Goal: Task Accomplishment & Management: Use online tool/utility

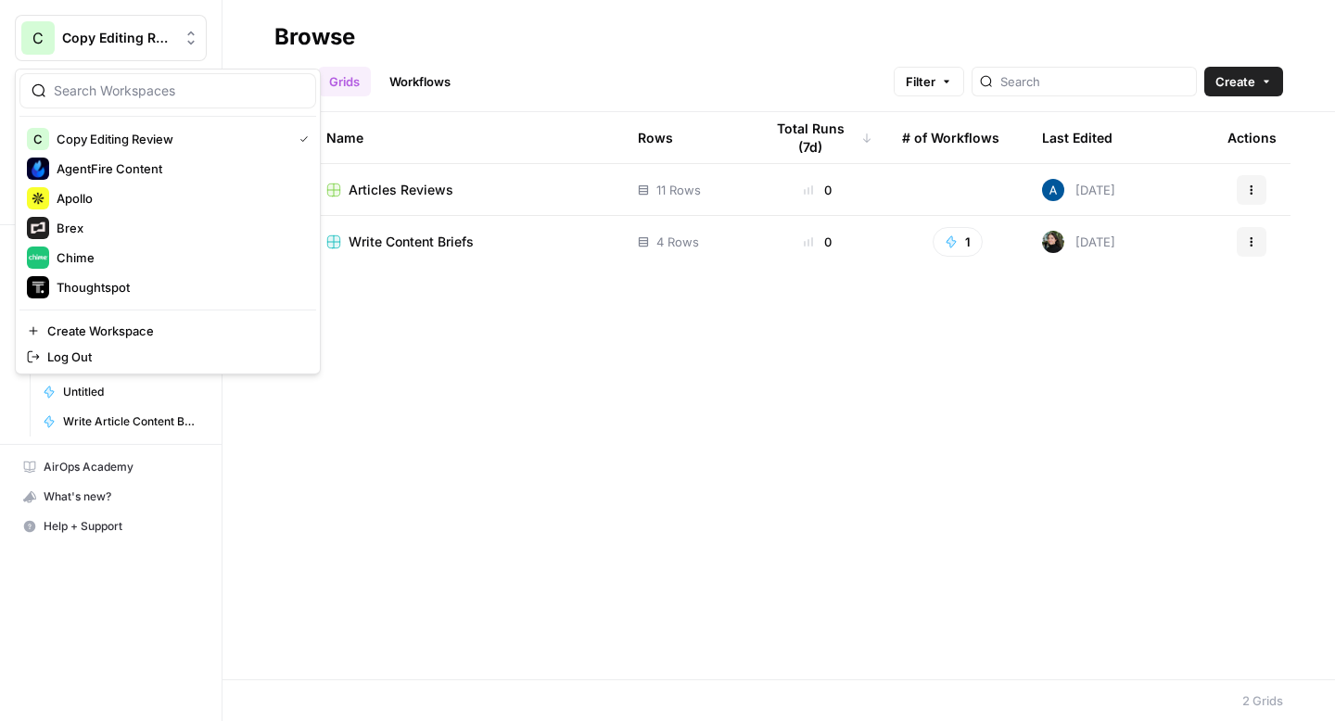
click at [99, 38] on span "Copy Editing Review" at bounding box center [118, 38] width 112 height 19
click at [101, 156] on button "AgentFire Content" at bounding box center [167, 169] width 297 height 30
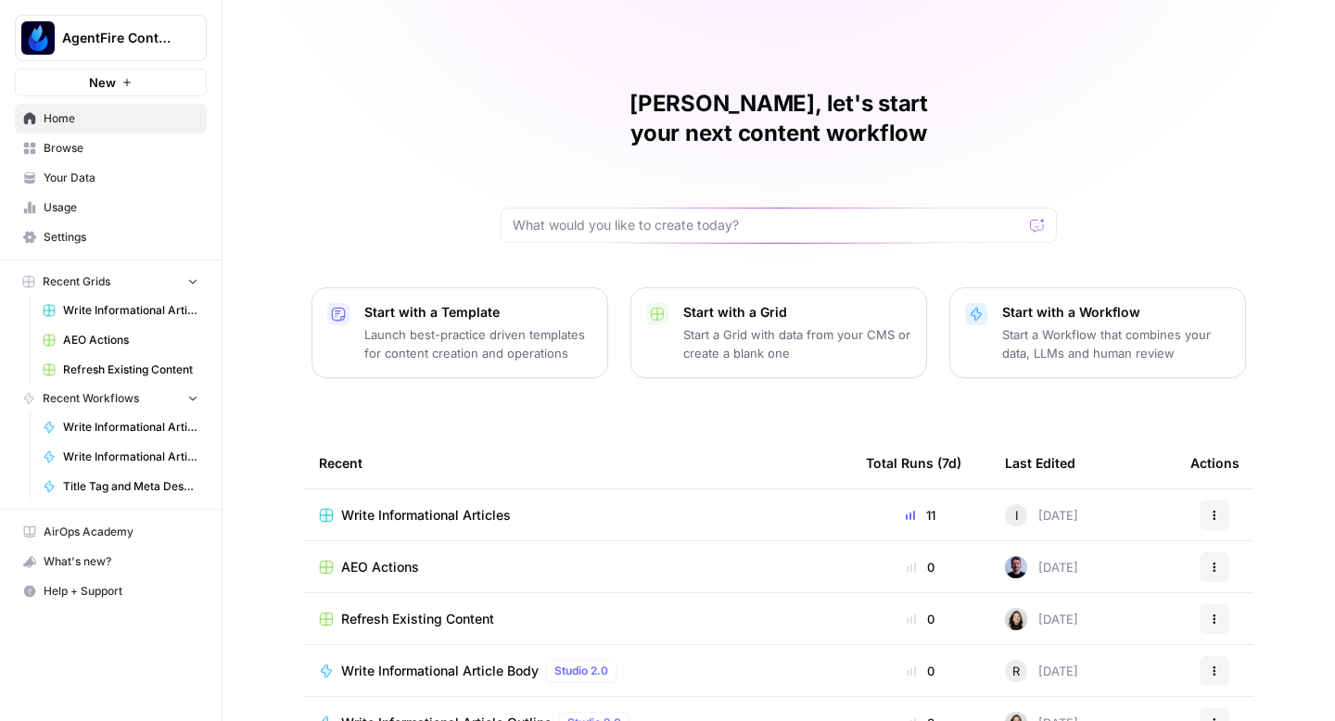
click at [375, 506] on span "Write Informational Articles" at bounding box center [426, 515] width 170 height 19
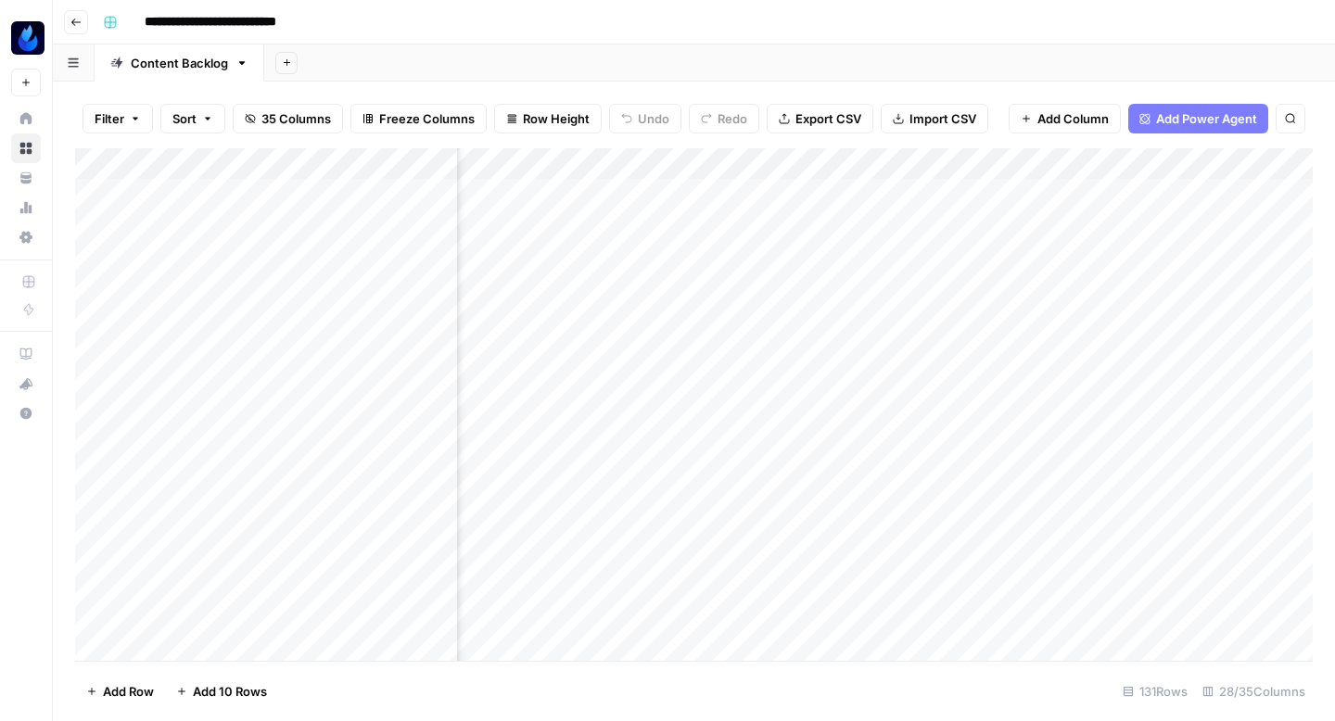
scroll to position [0, 731]
click at [621, 194] on div "Add Column" at bounding box center [694, 404] width 1238 height 513
click at [620, 390] on div "Add Column" at bounding box center [694, 404] width 1238 height 513
click at [616, 484] on div "Add Column" at bounding box center [694, 404] width 1238 height 513
click at [617, 533] on div "Add Column" at bounding box center [694, 404] width 1238 height 513
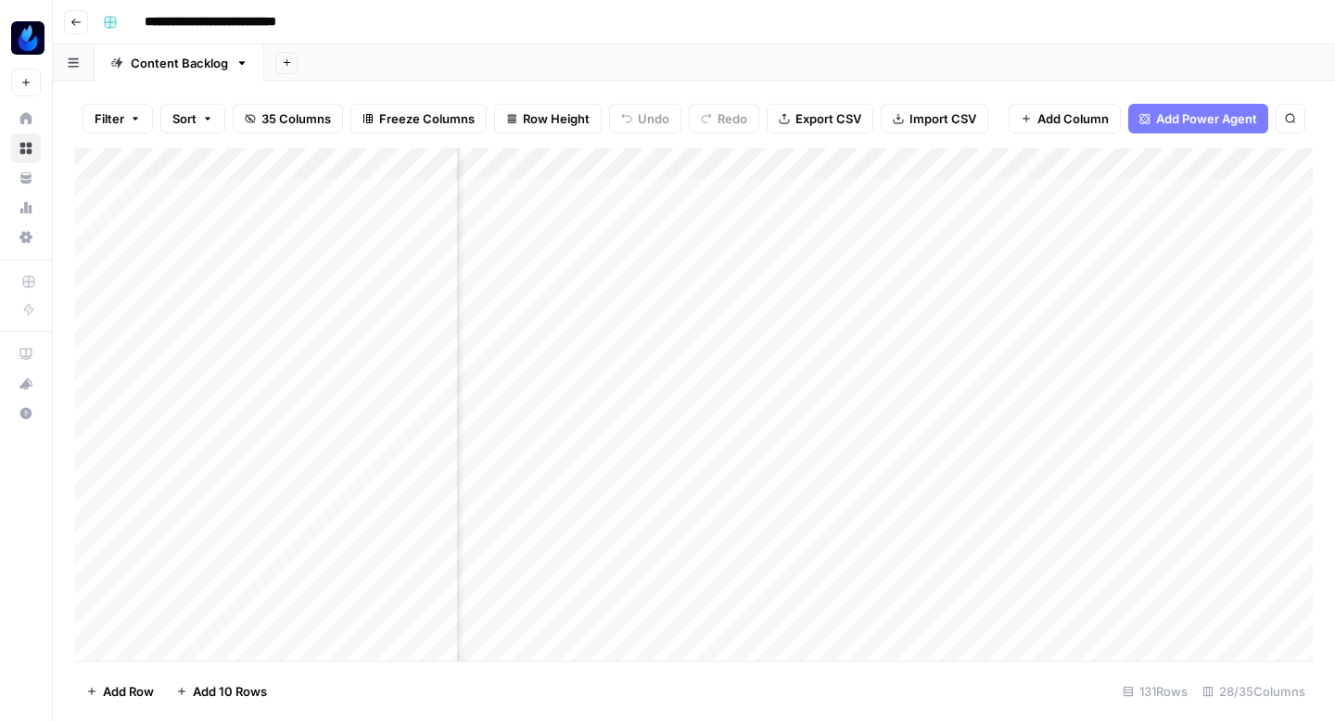
click at [614, 578] on div "Add Column" at bounding box center [694, 404] width 1238 height 513
click at [681, 188] on div "Add Column" at bounding box center [694, 404] width 1238 height 513
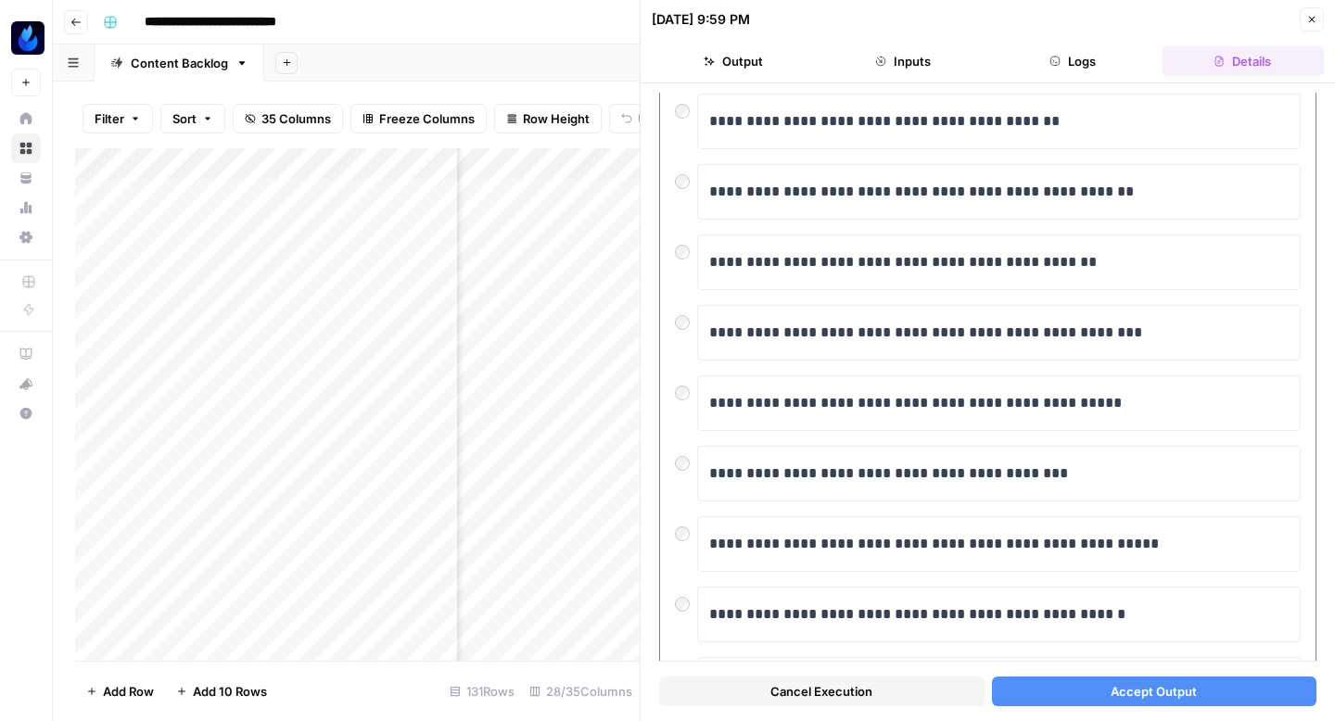
scroll to position [212, 0]
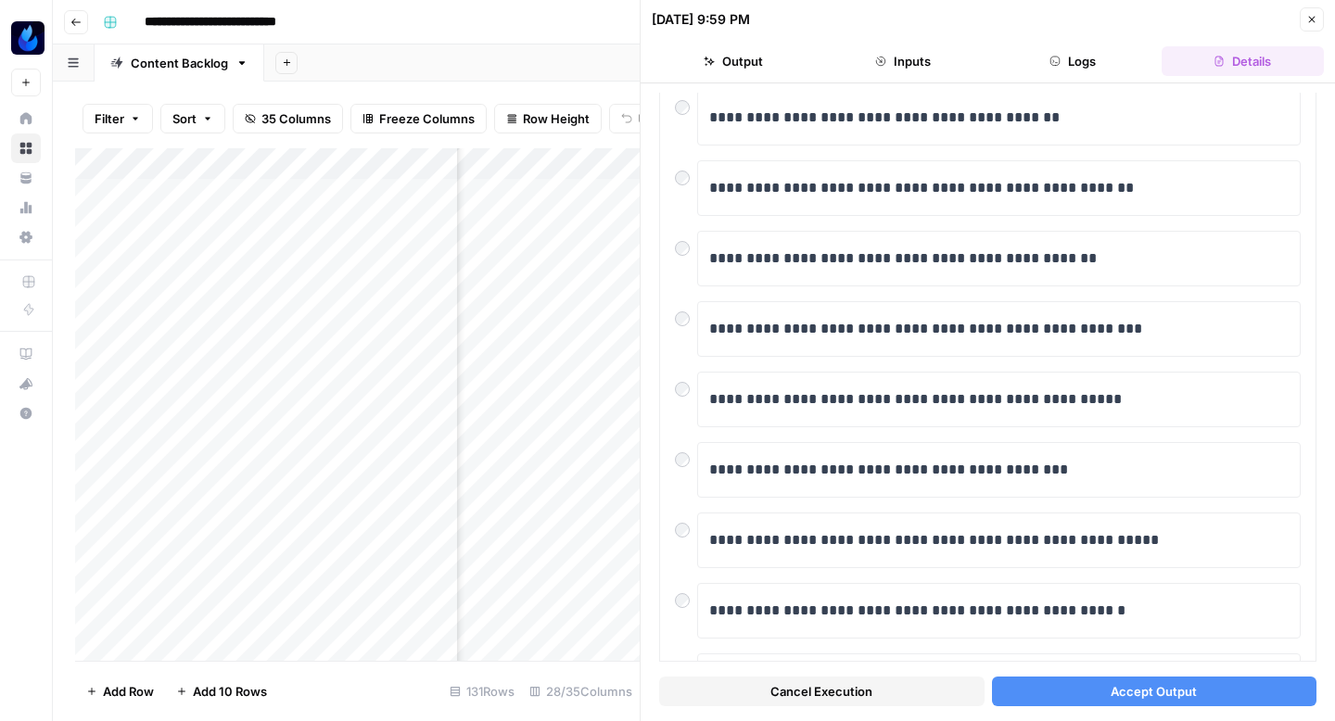
click at [1073, 684] on button "Accept Output" at bounding box center [1154, 692] width 325 height 30
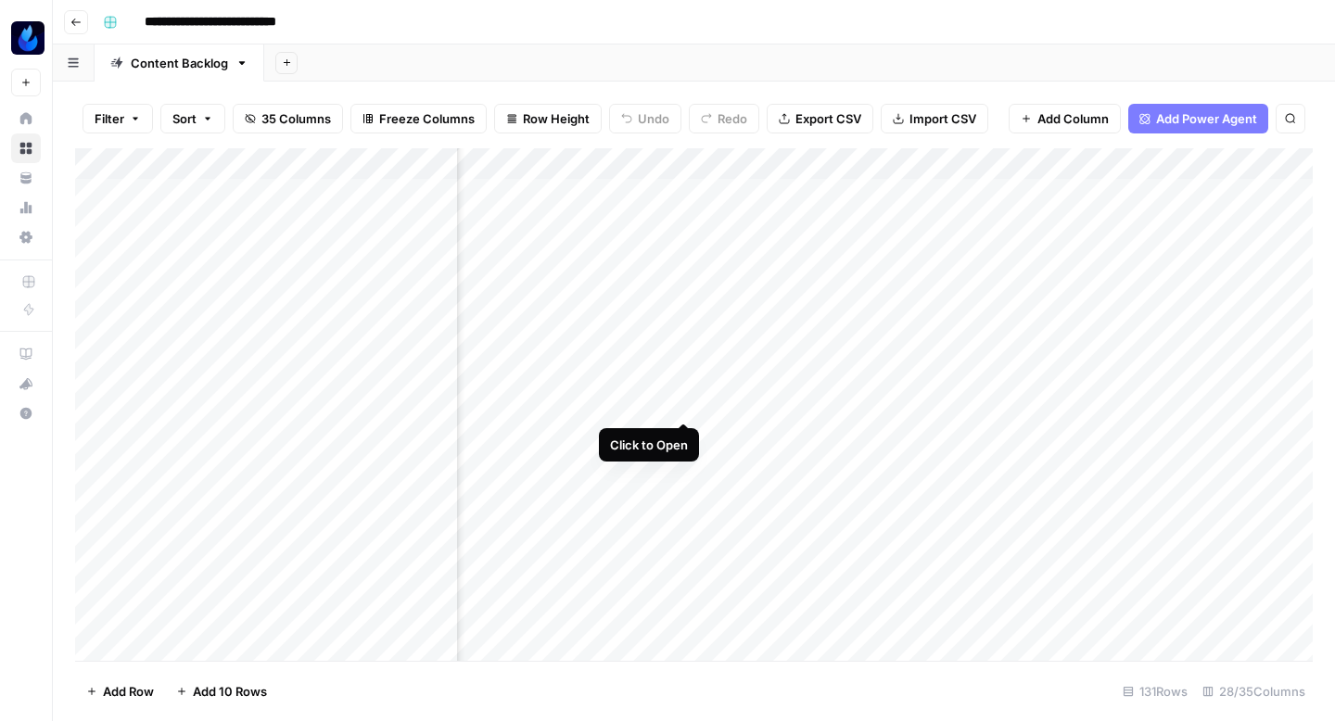
click at [680, 383] on div "Add Column" at bounding box center [694, 404] width 1238 height 513
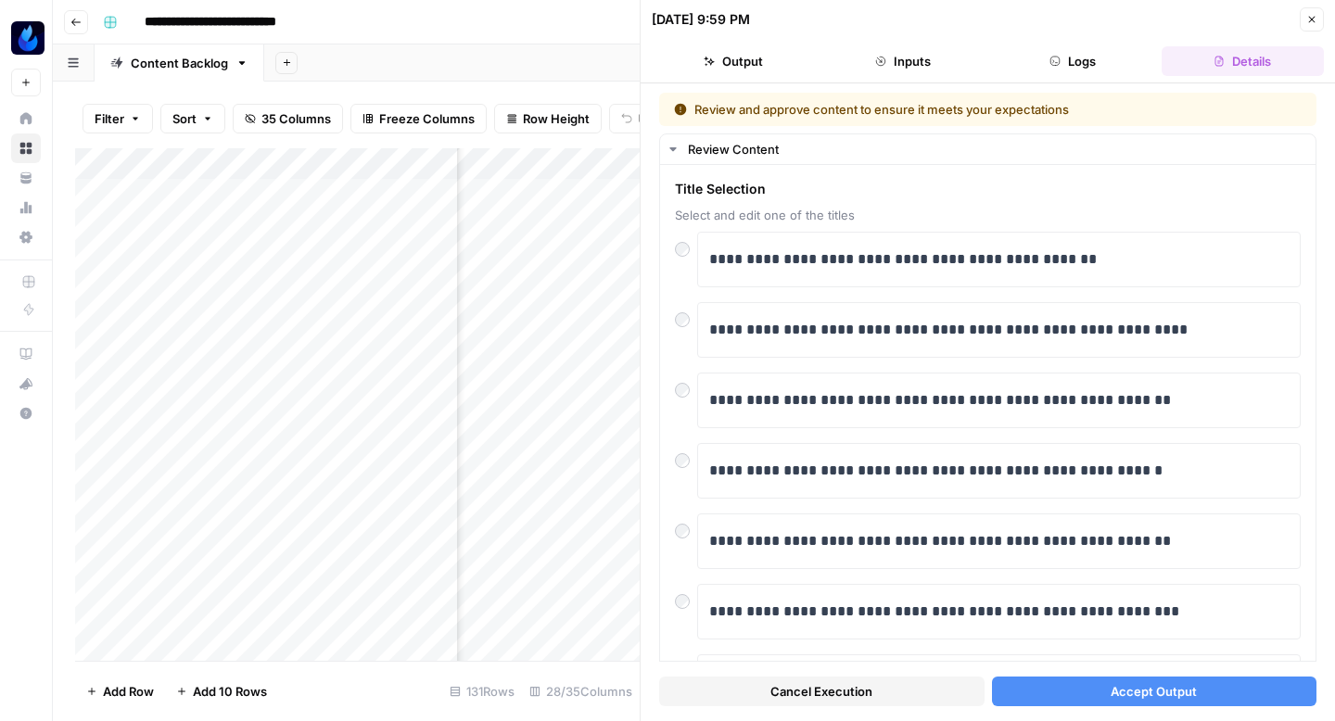
click at [1039, 693] on button "Accept Output" at bounding box center [1154, 692] width 325 height 30
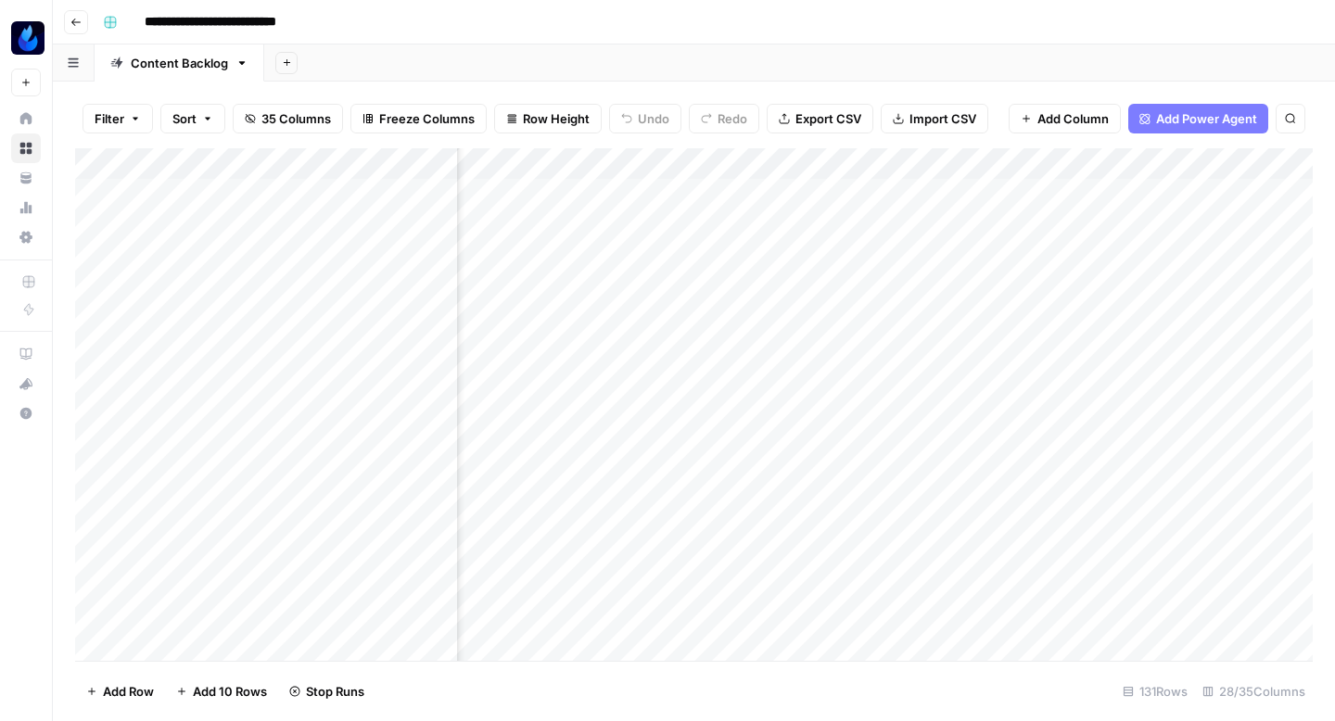
click at [683, 475] on div "Add Column" at bounding box center [694, 404] width 1238 height 513
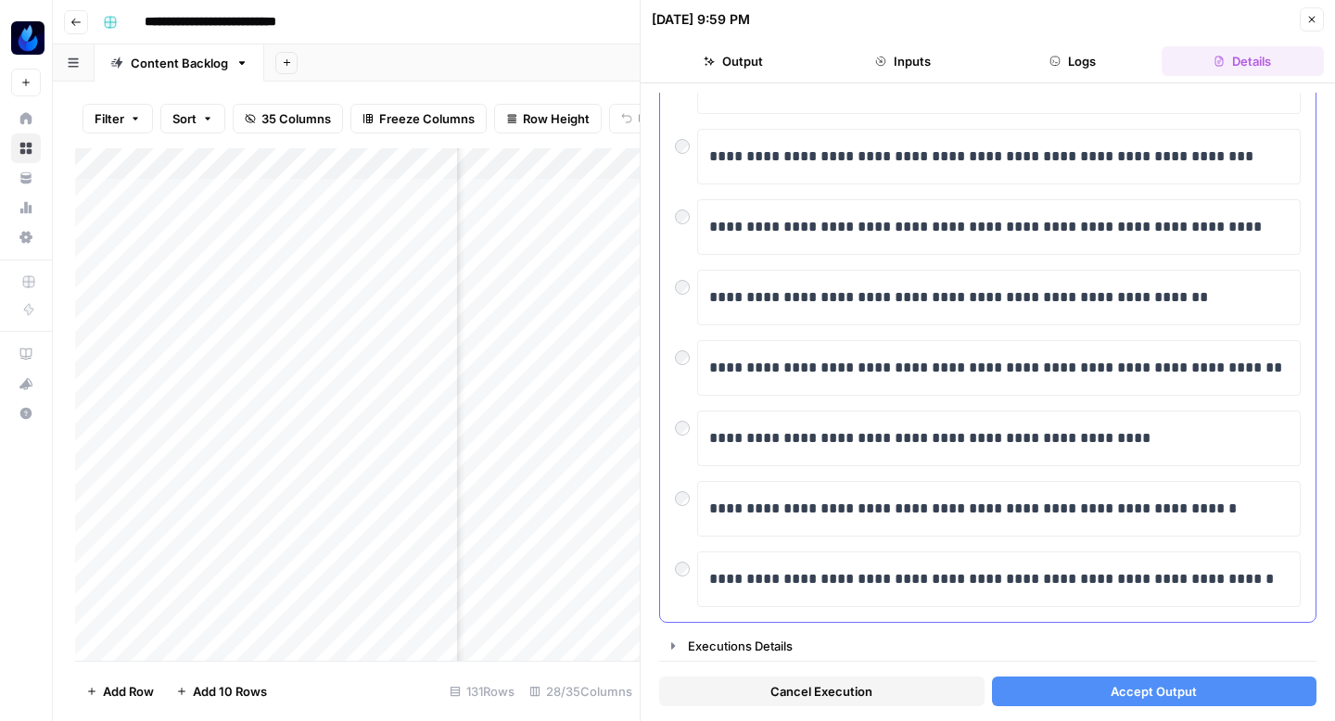
scroll to position [315, 0]
click at [1061, 687] on button "Accept Output" at bounding box center [1154, 692] width 325 height 30
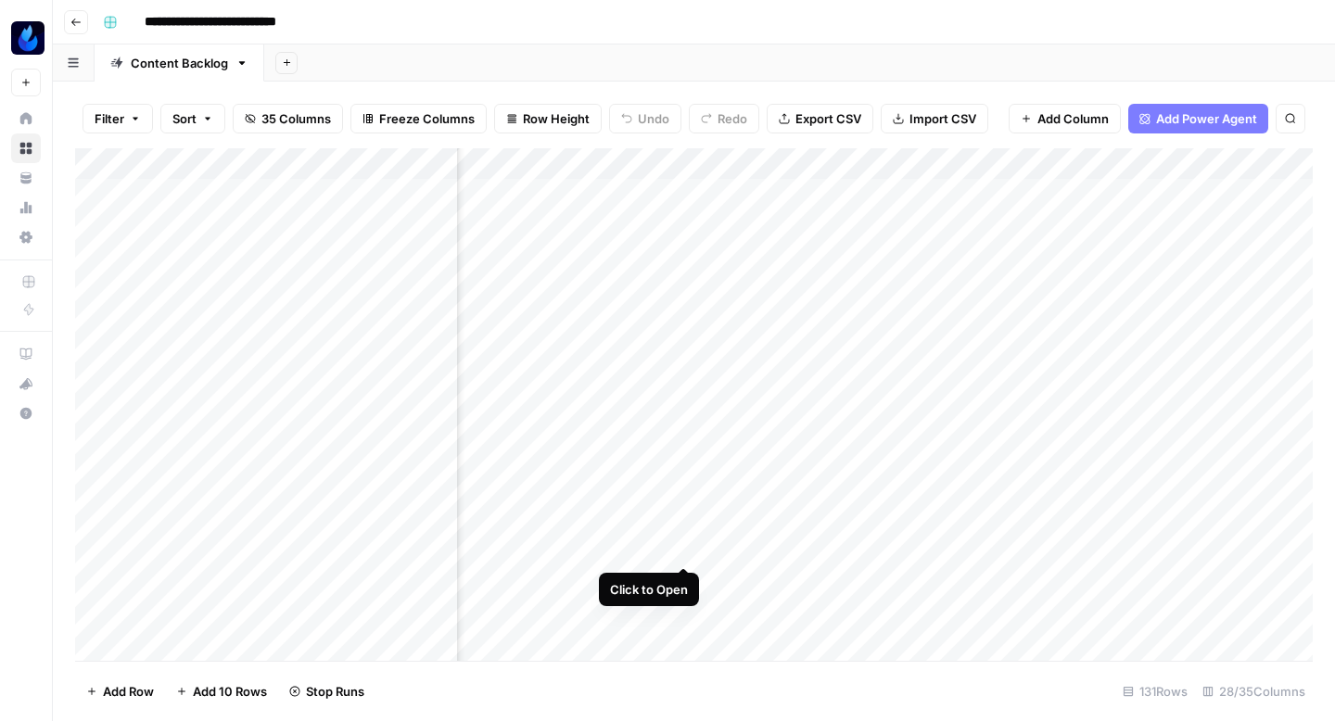
click at [680, 527] on div "Add Column" at bounding box center [694, 404] width 1238 height 513
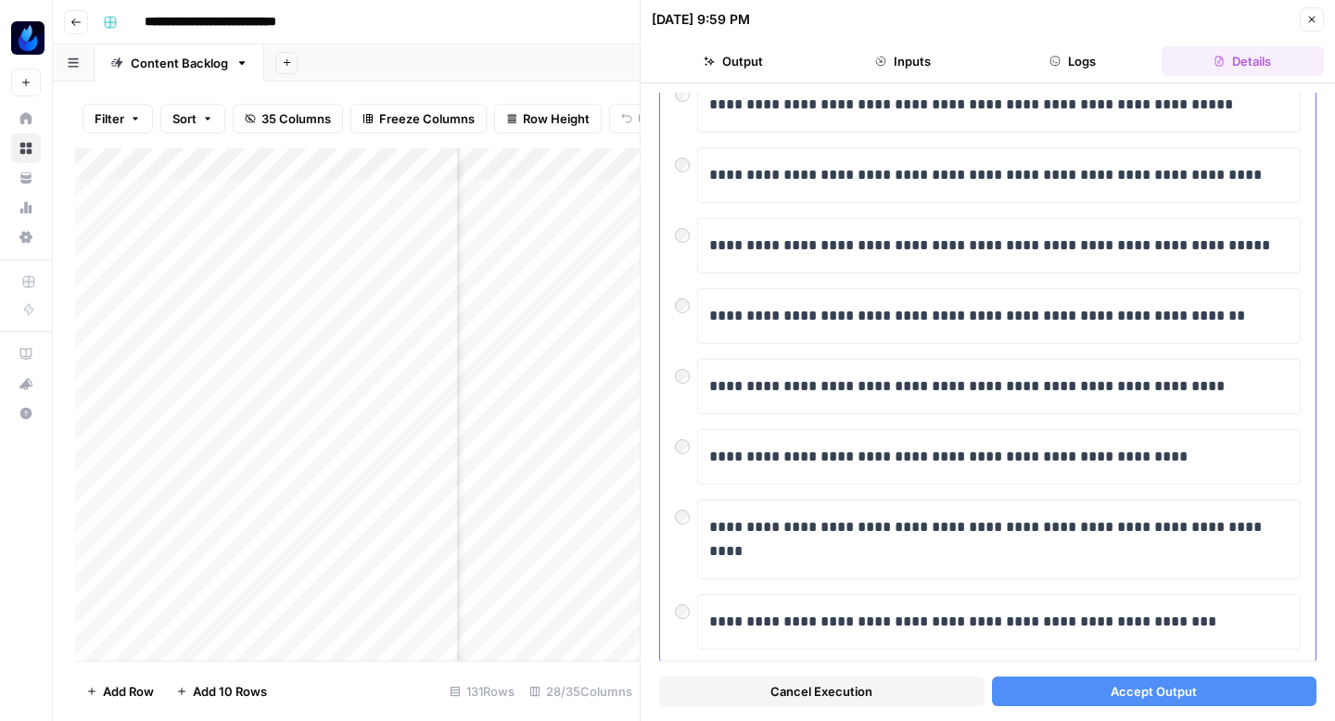
scroll to position [339, 0]
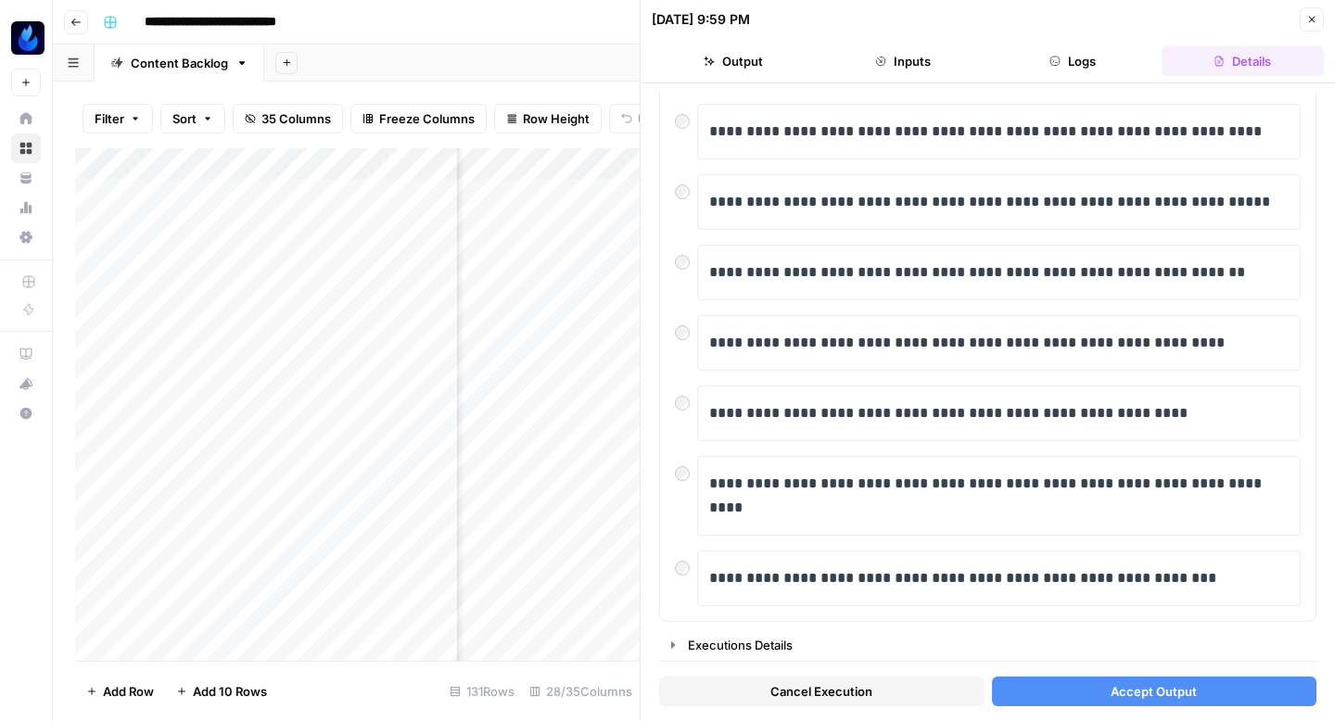
click at [1025, 690] on button "Accept Output" at bounding box center [1154, 692] width 325 height 30
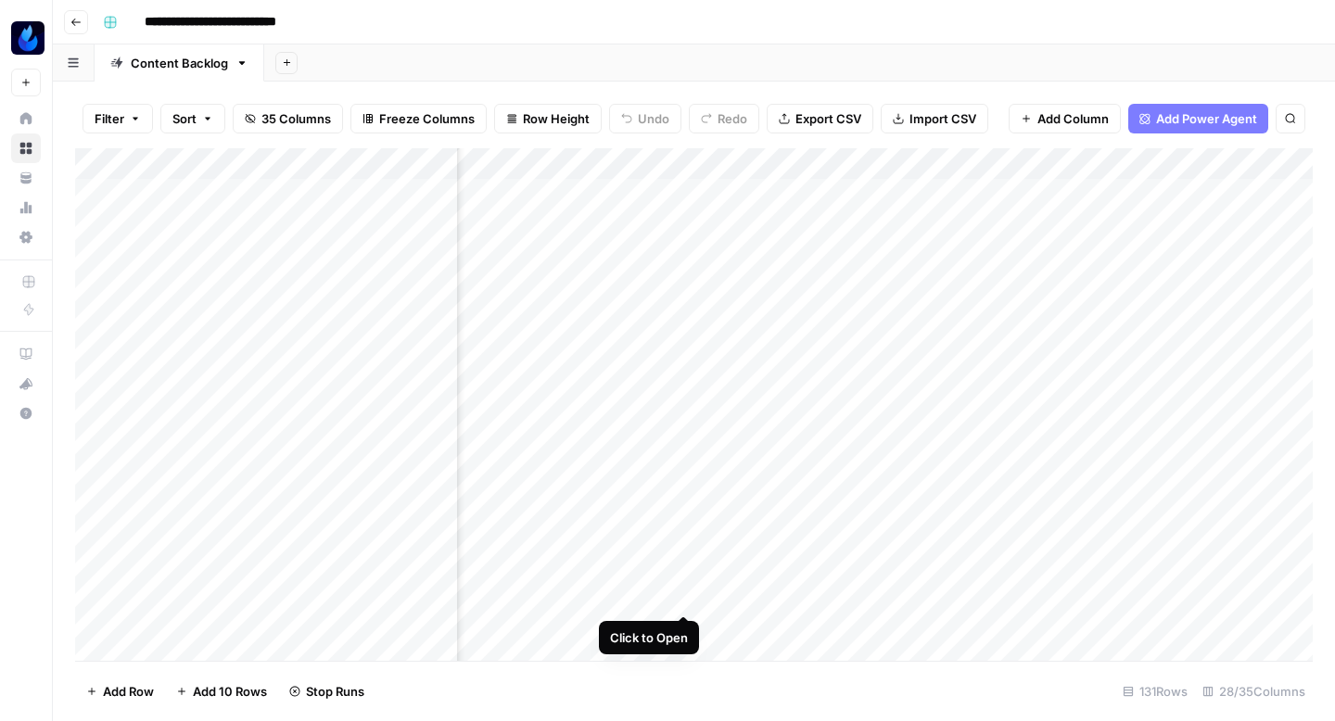
click at [684, 575] on div "Add Column" at bounding box center [694, 404] width 1238 height 513
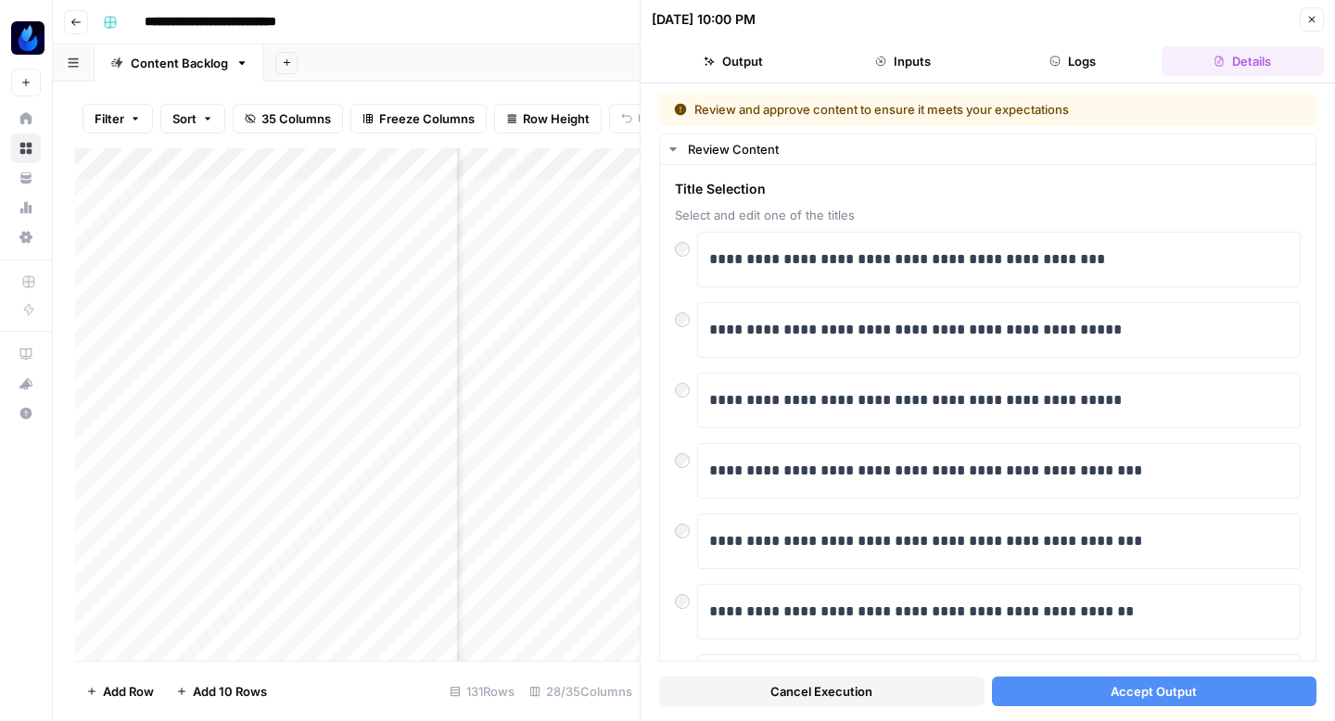
click at [1150, 690] on span "Accept Output" at bounding box center [1154, 691] width 86 height 19
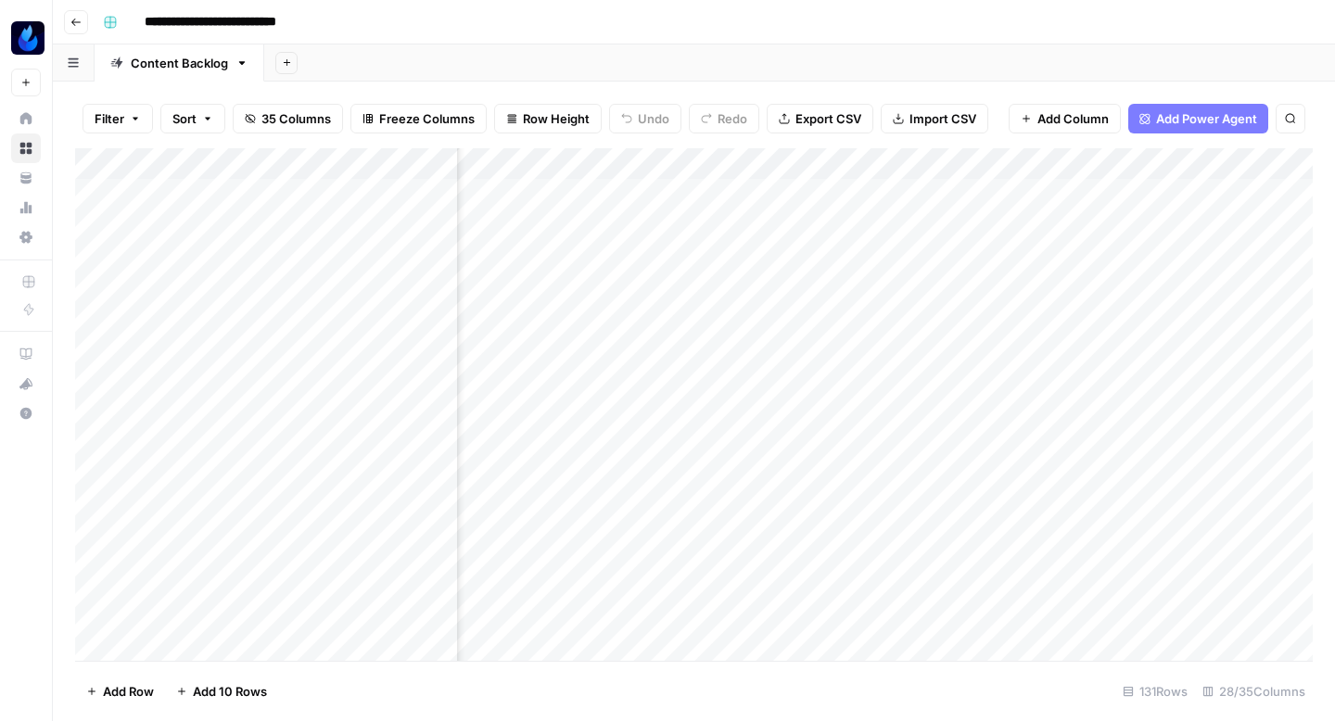
scroll to position [0, 2127]
click at [722, 190] on div "Add Column" at bounding box center [694, 404] width 1238 height 513
click at [724, 381] on div "Add Column" at bounding box center [694, 404] width 1238 height 513
click at [719, 479] on div "Add Column" at bounding box center [694, 404] width 1238 height 513
click at [192, 191] on div "Add Column" at bounding box center [694, 404] width 1238 height 513
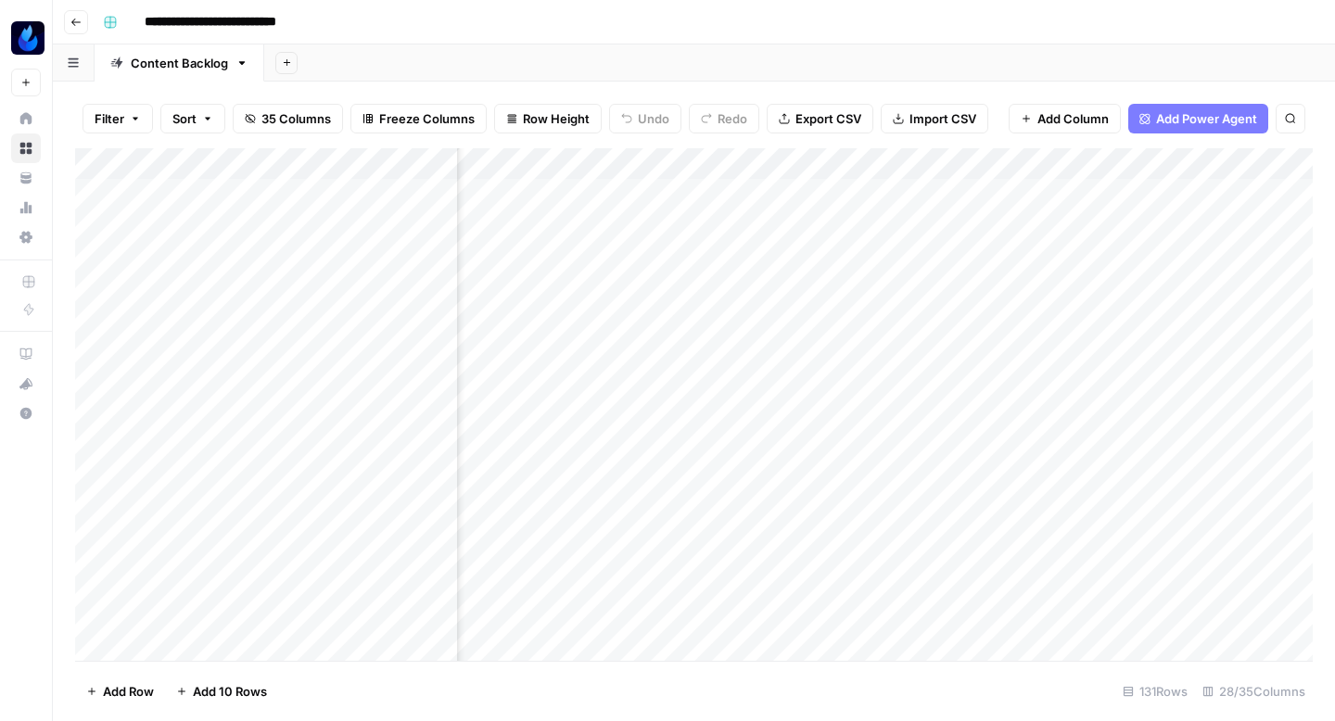
click at [193, 190] on div "Add Column" at bounding box center [694, 404] width 1238 height 513
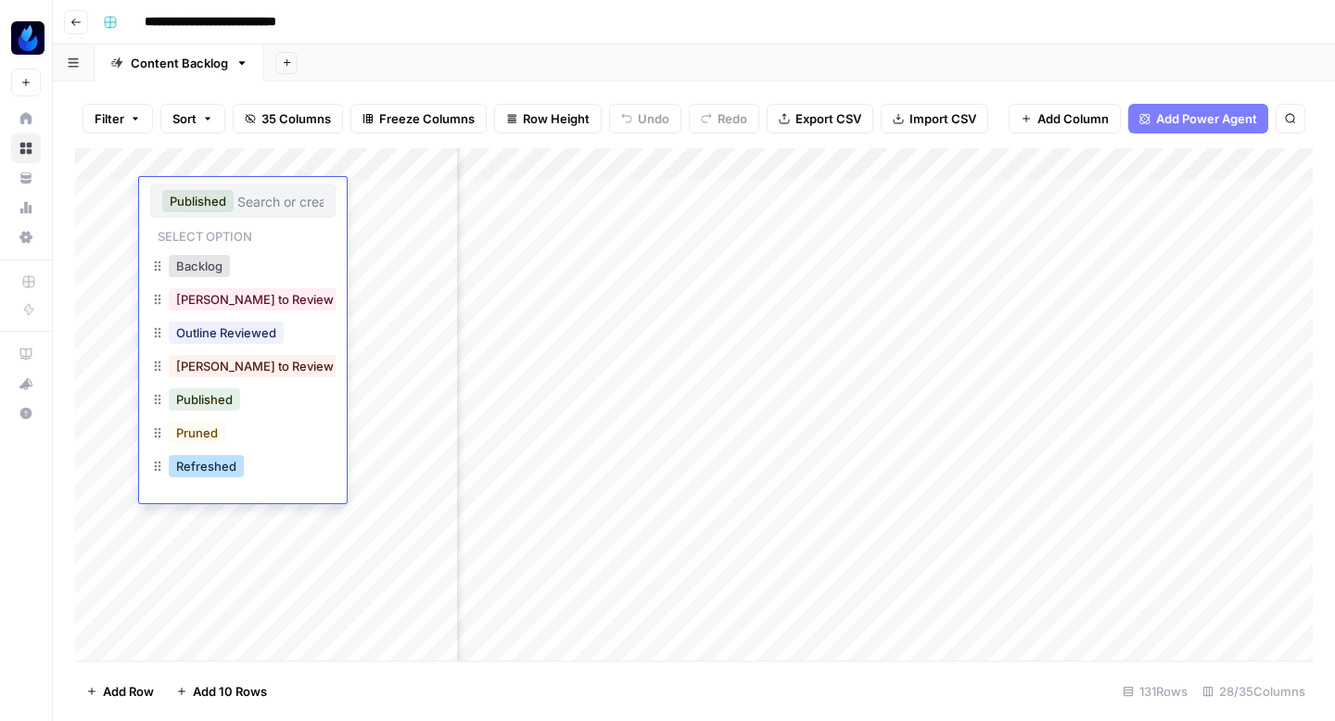
click at [201, 468] on button "Refreshed" at bounding box center [206, 466] width 75 height 22
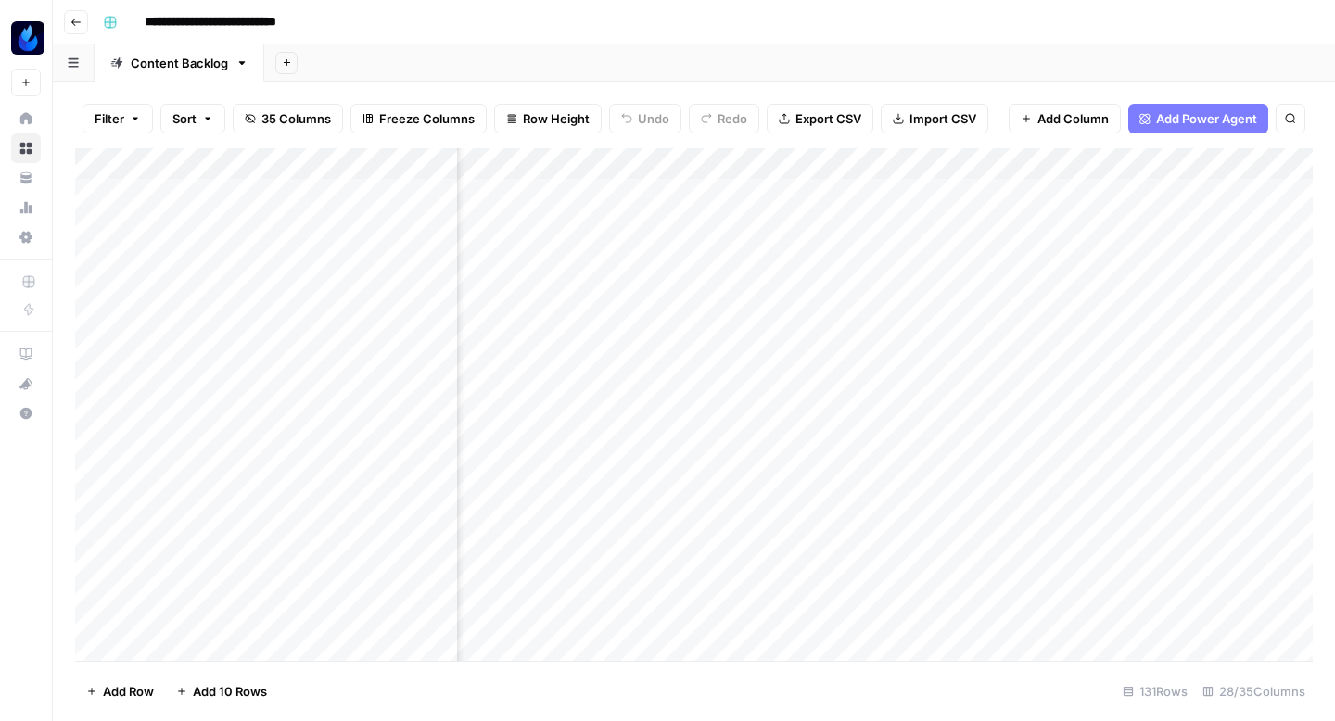
click at [188, 379] on div "Add Column" at bounding box center [694, 404] width 1238 height 513
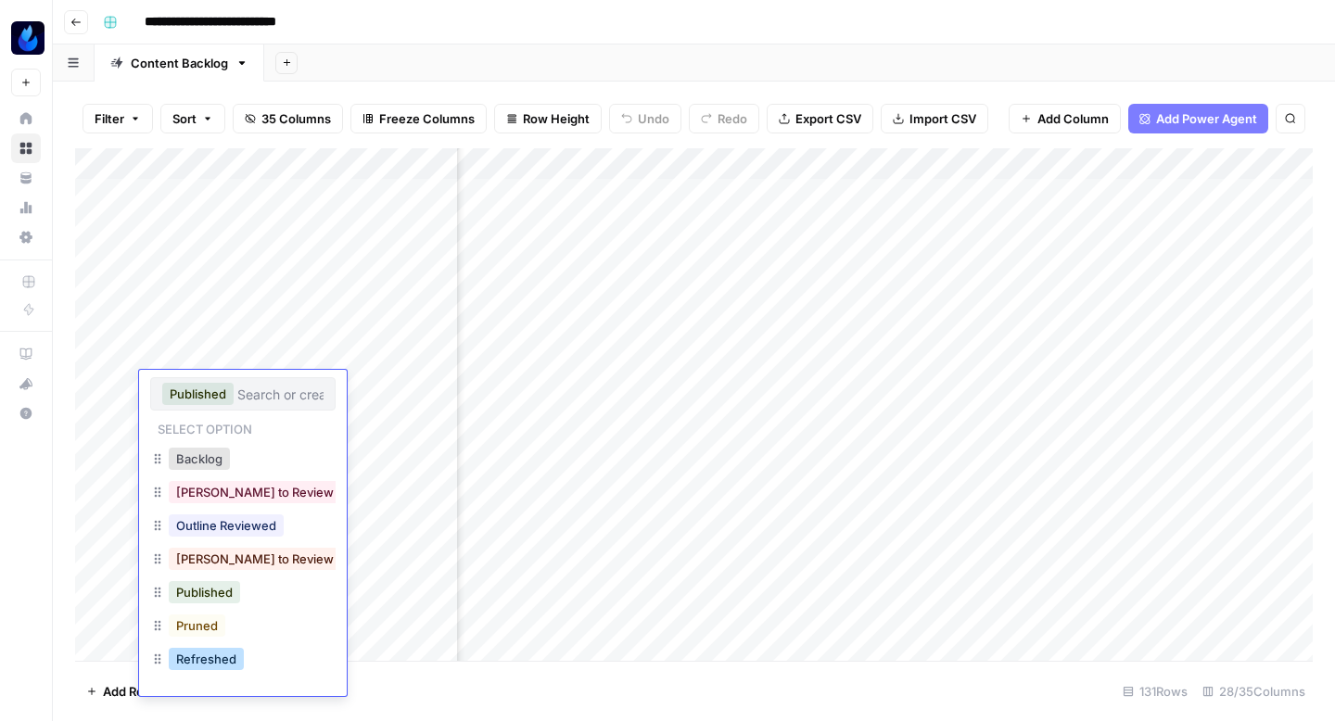
click at [204, 657] on button "Refreshed" at bounding box center [206, 659] width 75 height 22
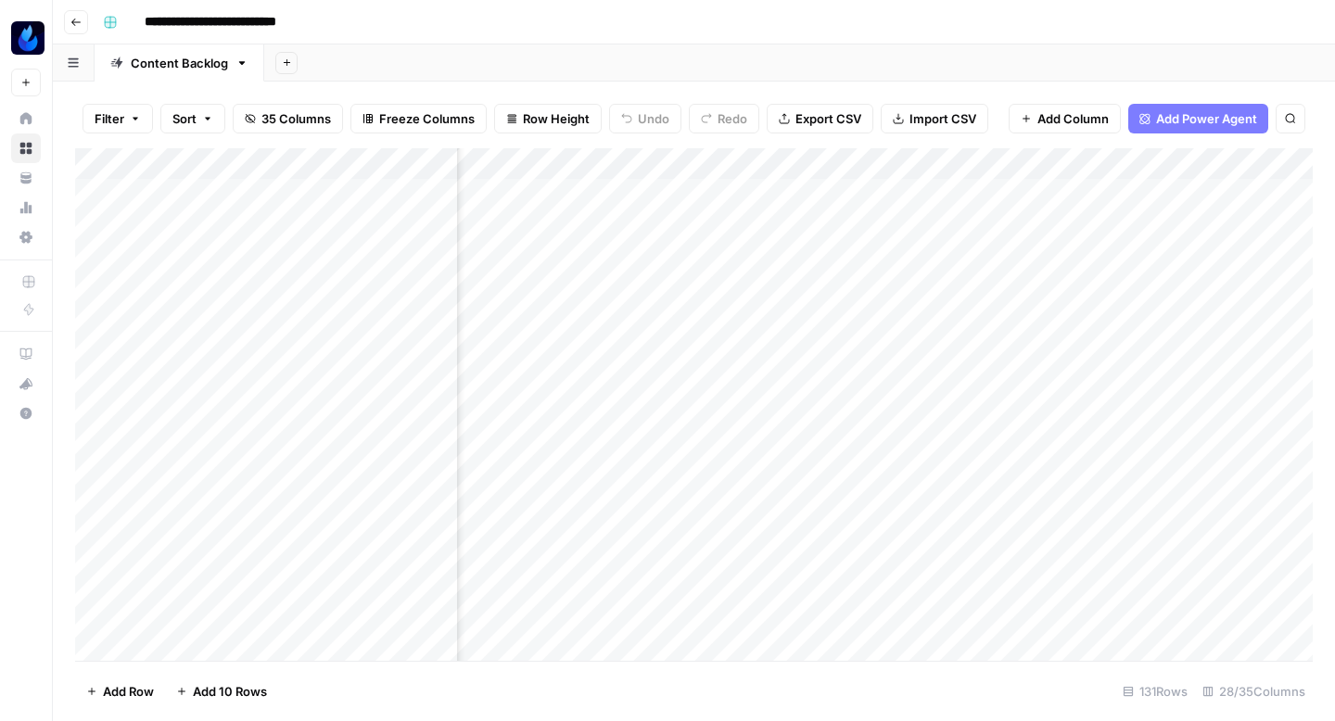
click at [184, 477] on div "Add Column" at bounding box center [694, 404] width 1238 height 513
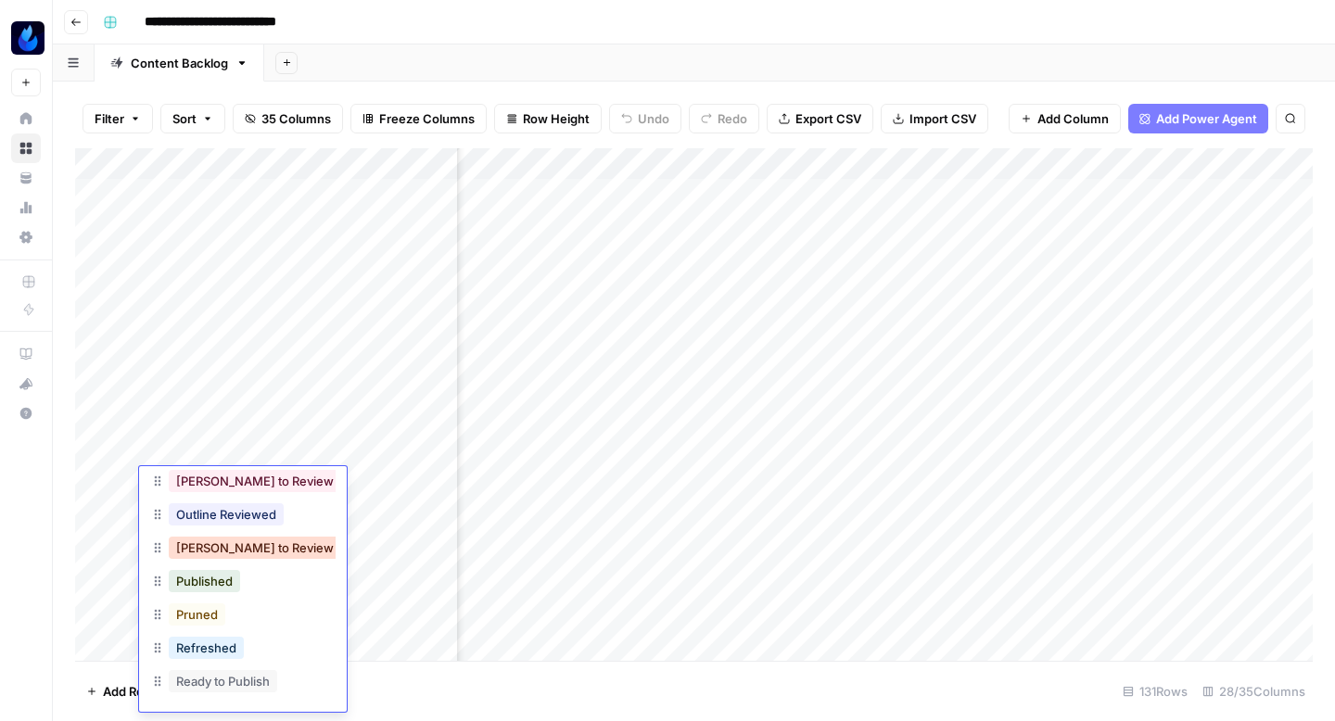
scroll to position [81, 0]
click at [203, 643] on button "Refreshed" at bounding box center [206, 645] width 75 height 22
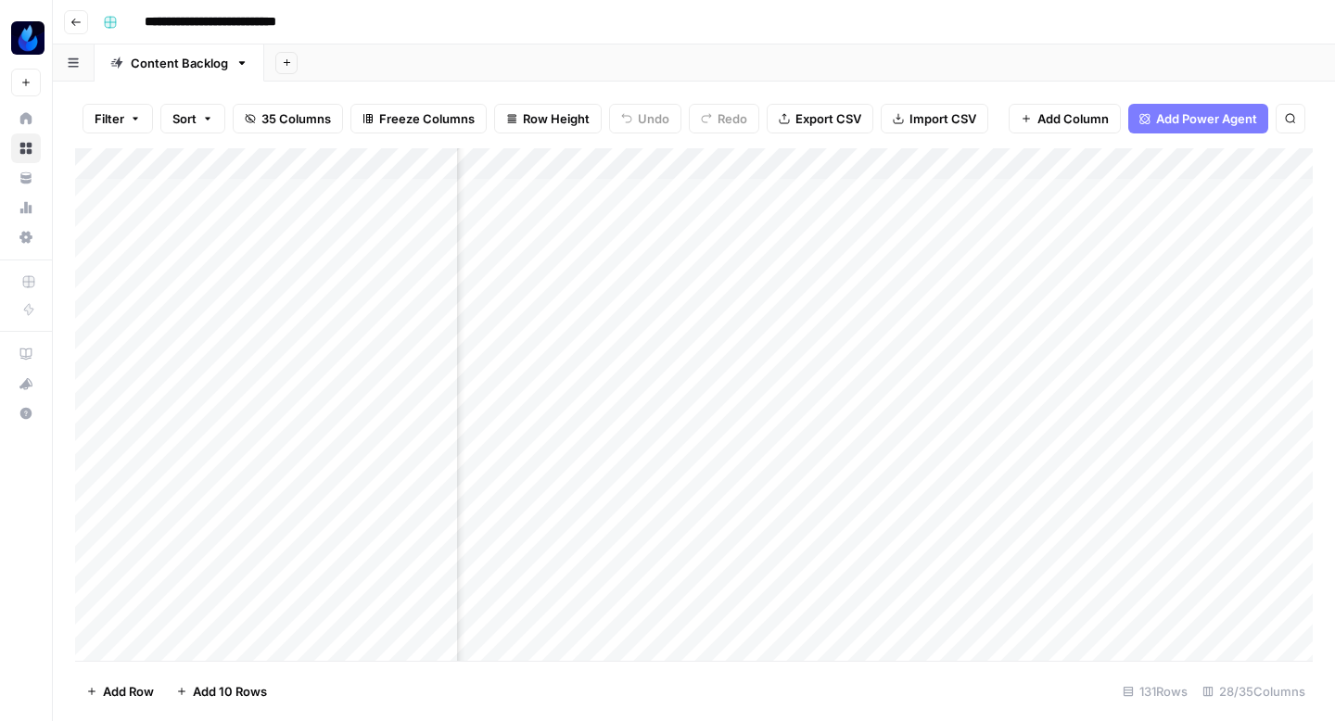
click at [189, 523] on div "Add Column" at bounding box center [694, 404] width 1238 height 513
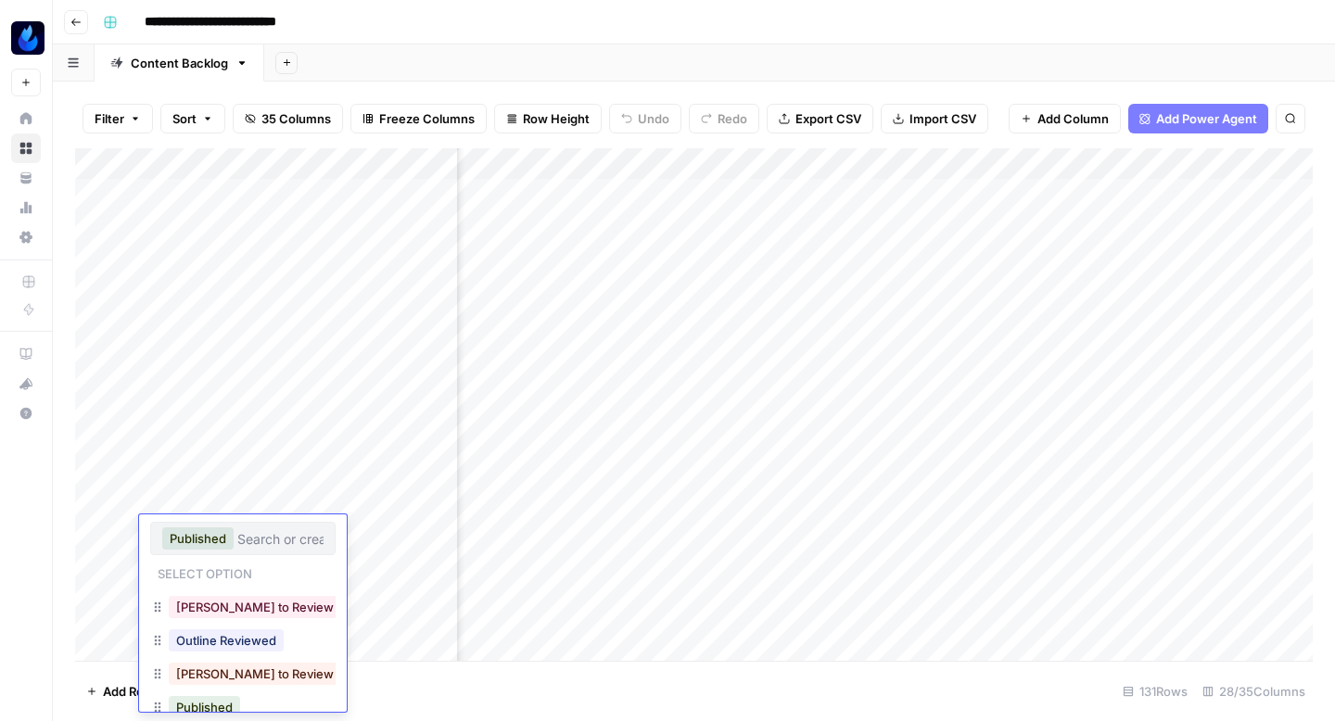
scroll to position [129, 0]
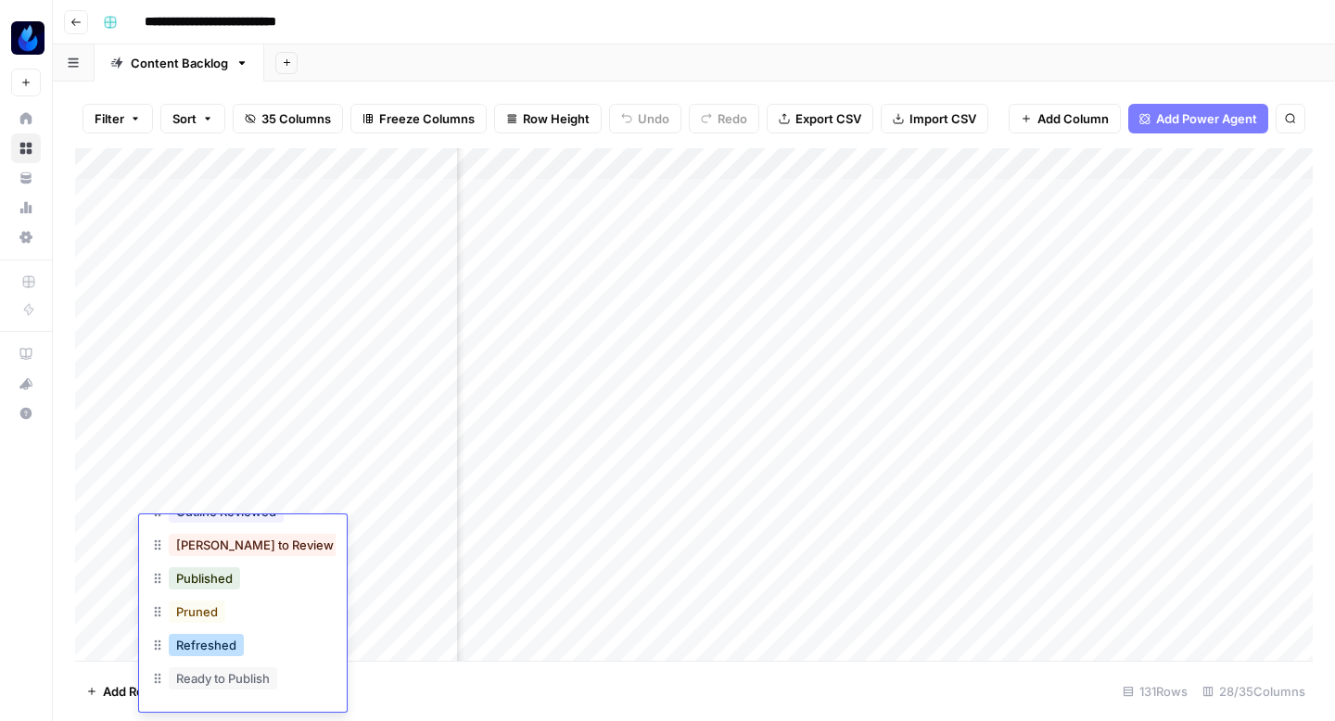
click at [186, 654] on button "Refreshed" at bounding box center [206, 645] width 75 height 22
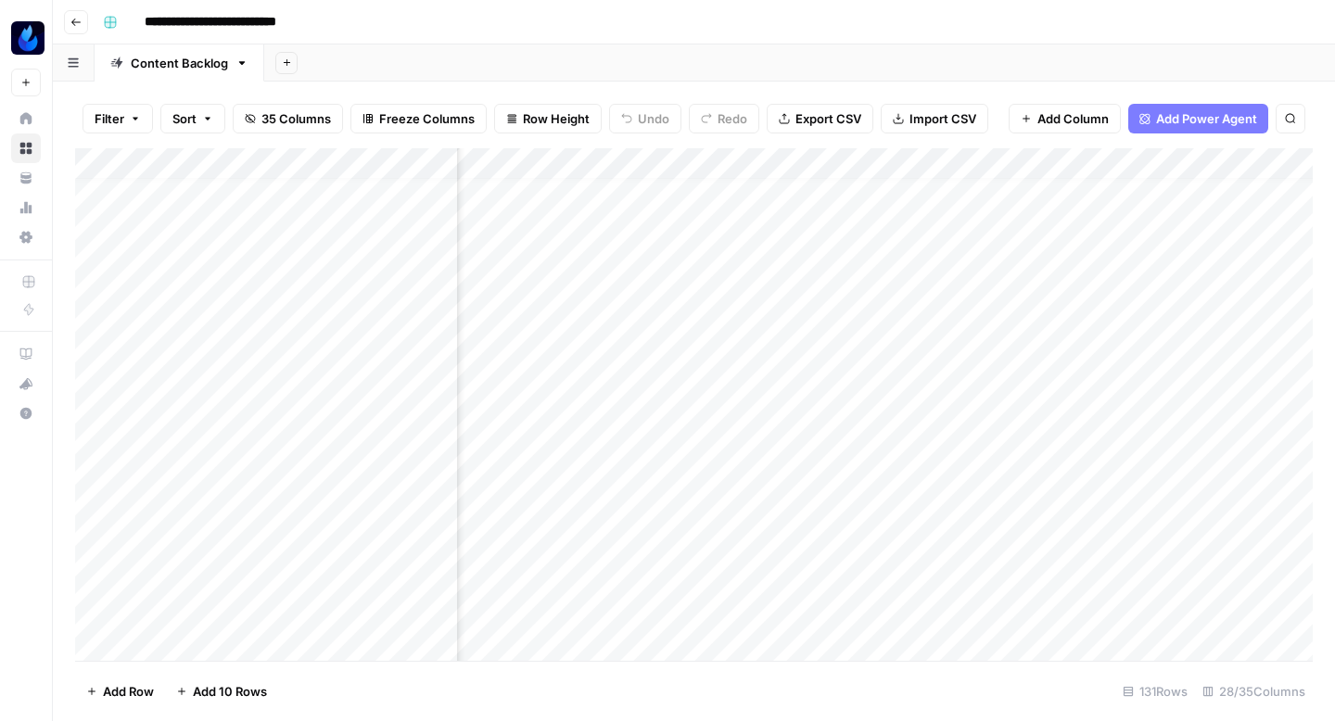
scroll to position [0, 2127]
click at [194, 578] on div "Add Column" at bounding box center [694, 404] width 1238 height 513
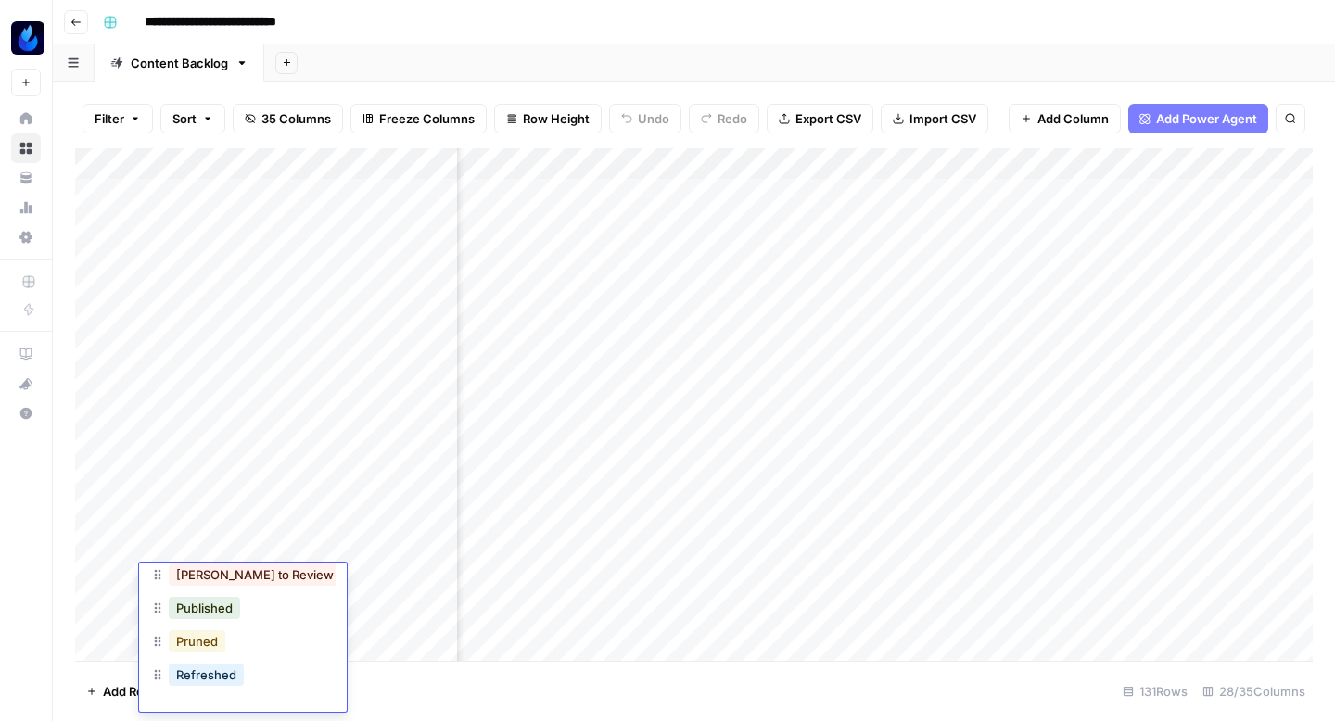
scroll to position [30, 0]
click at [191, 645] on button "Refreshed" at bounding box center [206, 645] width 75 height 22
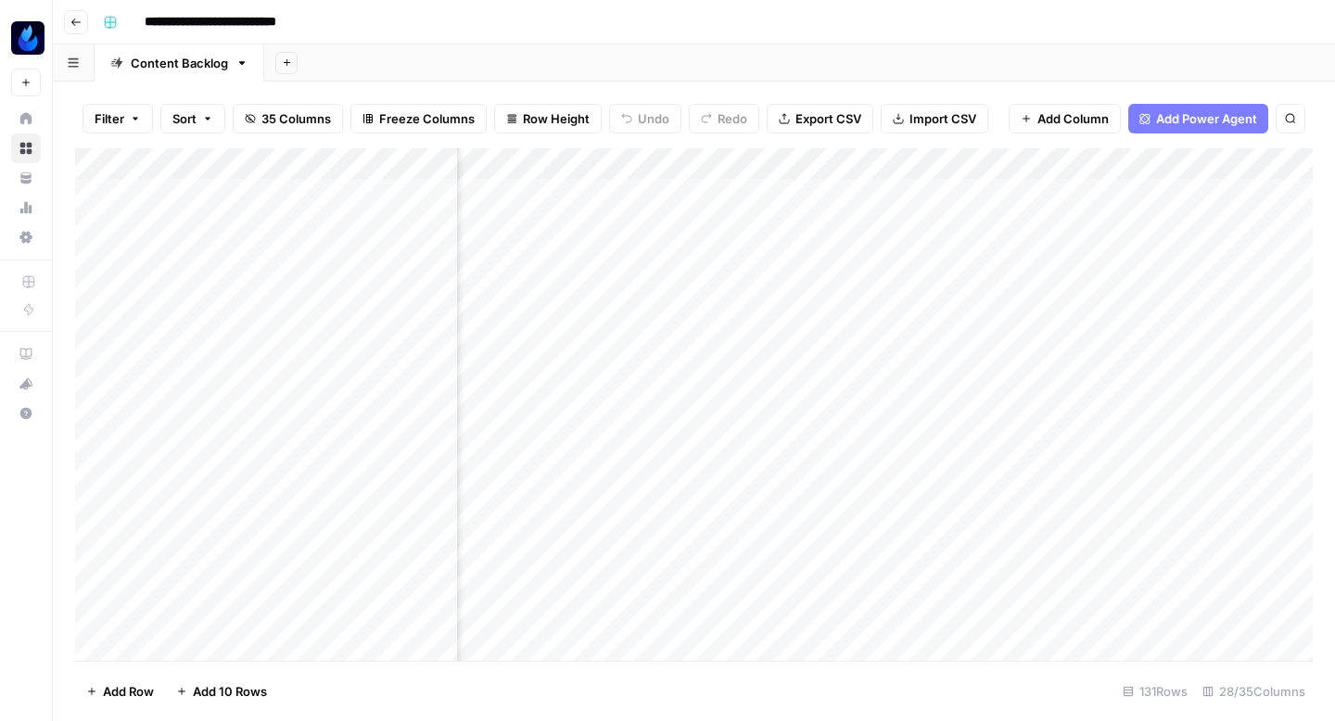
click at [727, 531] on div "Add Column" at bounding box center [694, 404] width 1238 height 513
click at [1059, 191] on div "Add Column" at bounding box center [694, 404] width 1238 height 513
click at [721, 578] on div "Add Column" at bounding box center [694, 404] width 1238 height 513
click at [718, 382] on div "Add Column" at bounding box center [694, 404] width 1238 height 513
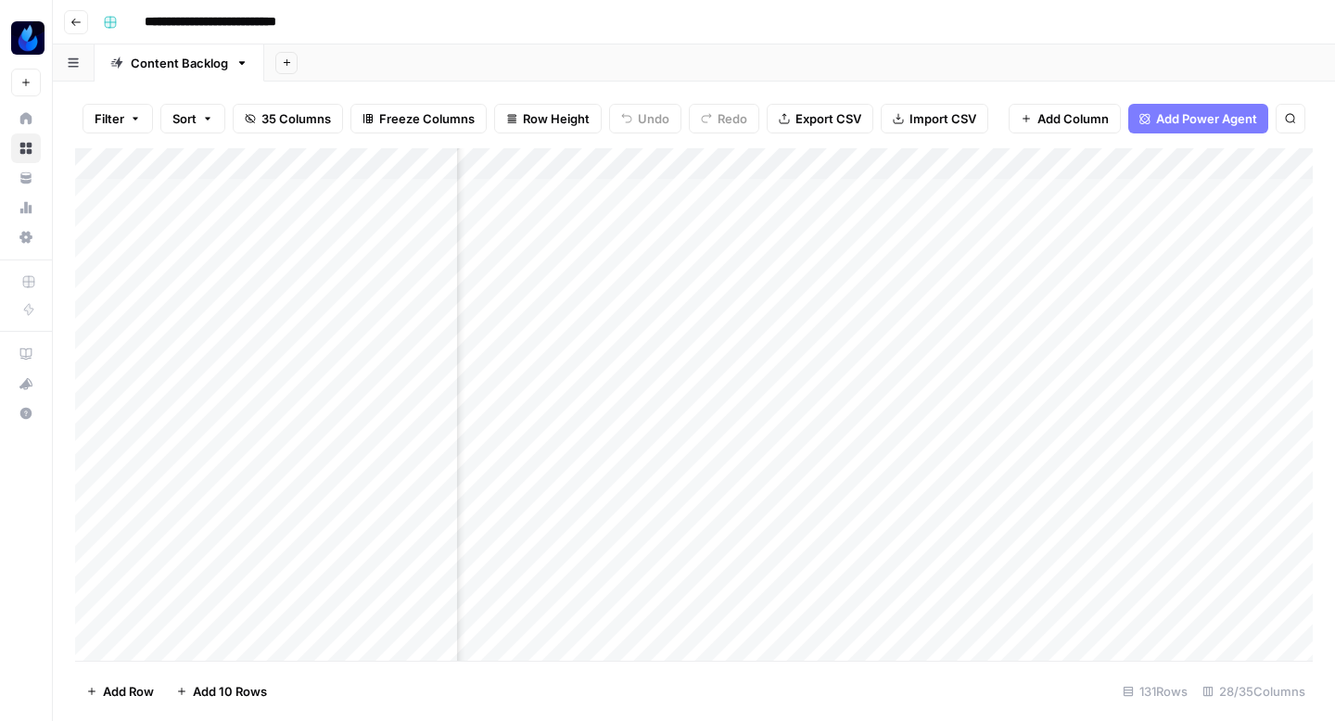
click at [717, 482] on div "Add Column" at bounding box center [694, 404] width 1238 height 513
click at [715, 528] on div "Add Column" at bounding box center [694, 404] width 1238 height 513
click at [1175, 192] on div "Add Column" at bounding box center [694, 404] width 1238 height 513
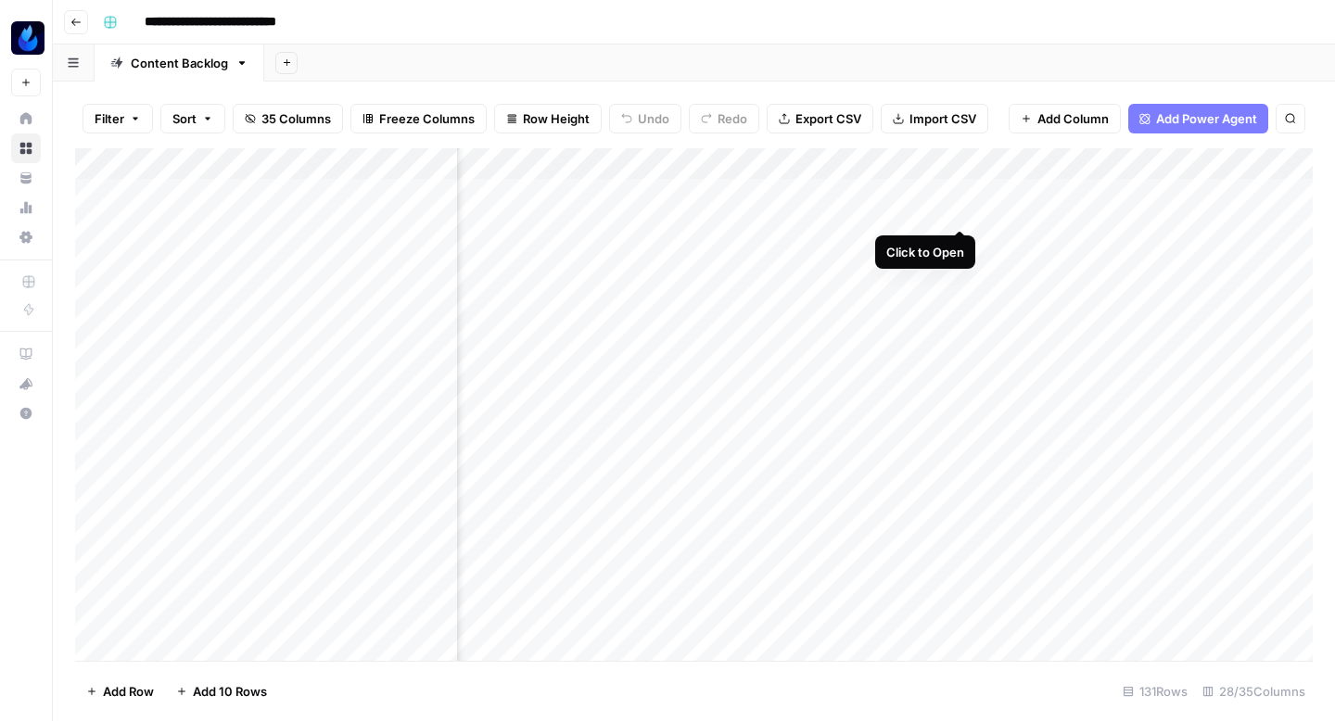
click at [958, 189] on div "Add Column" at bounding box center [694, 404] width 1238 height 513
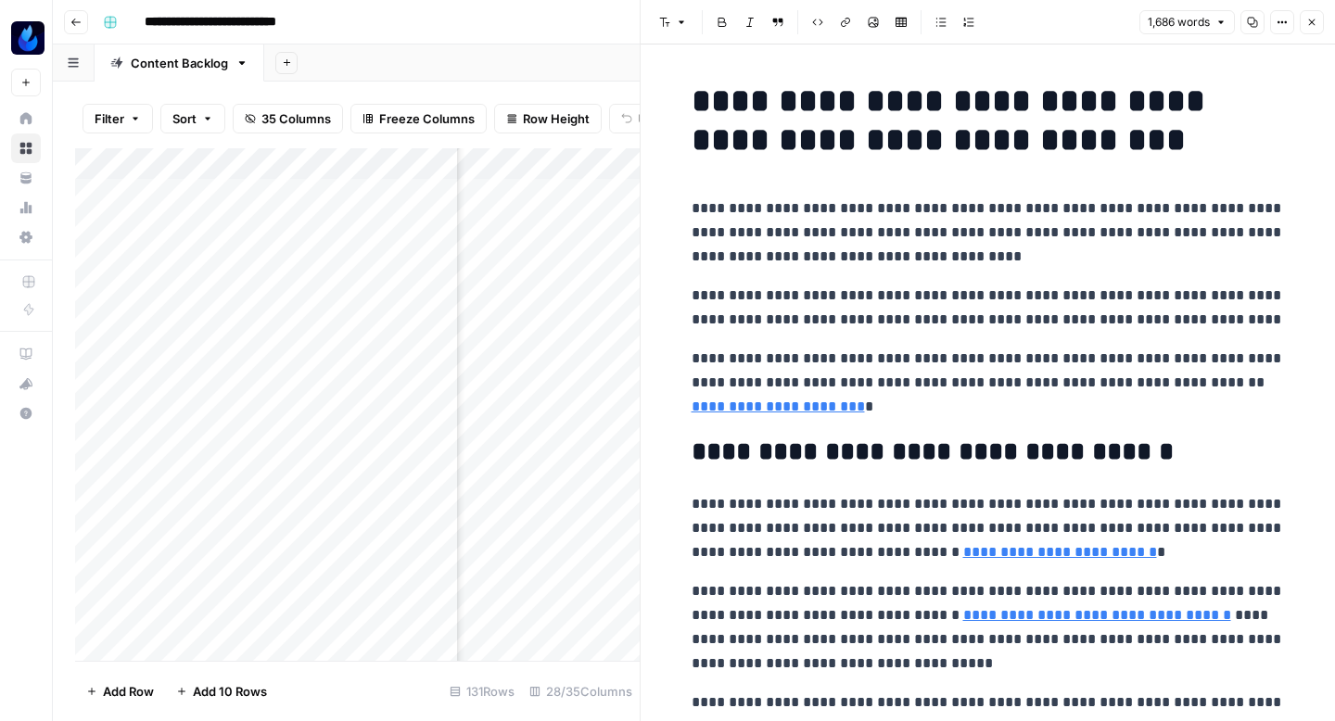
click at [1251, 25] on icon "button" at bounding box center [1253, 23] width 10 height 10
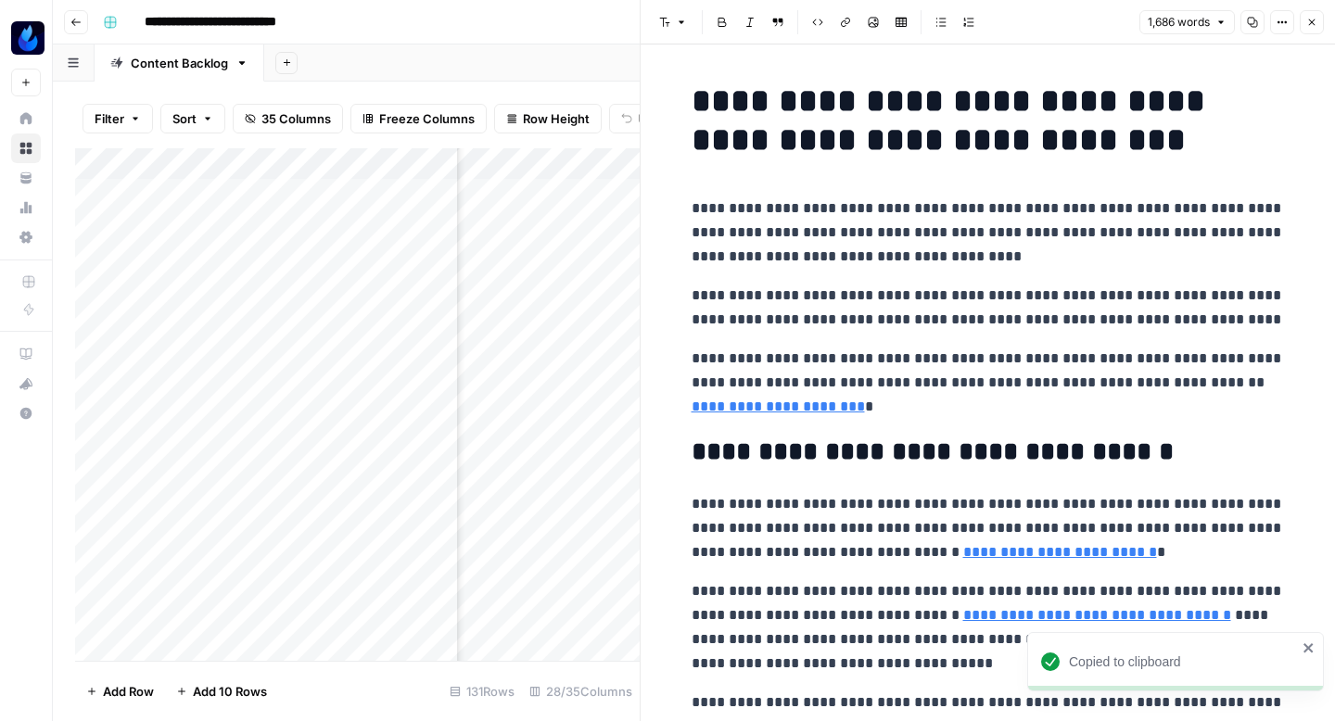
click at [1313, 20] on icon "button" at bounding box center [1312, 22] width 6 height 6
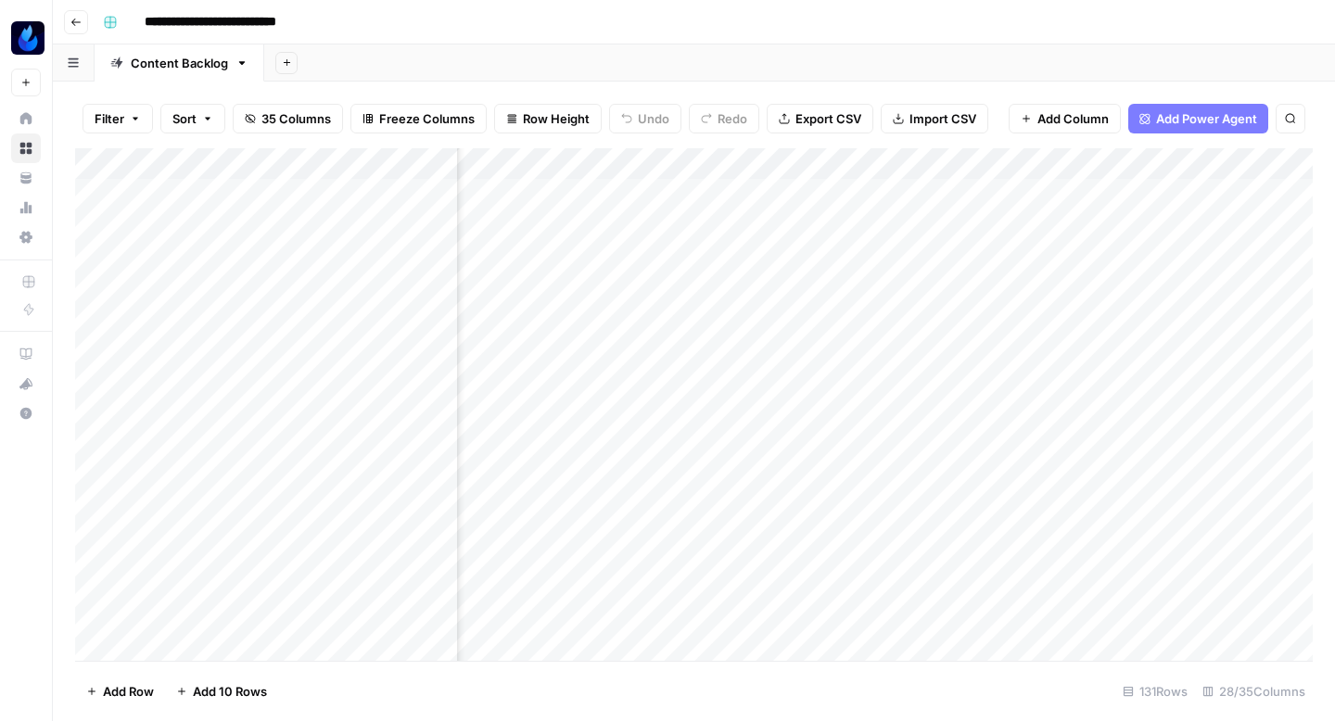
click at [340, 197] on div "Add Column" at bounding box center [694, 404] width 1238 height 513
click at [841, 196] on div "Add Column" at bounding box center [694, 404] width 1238 height 513
click at [750, 466] on div "Add Column" at bounding box center [694, 404] width 1238 height 513
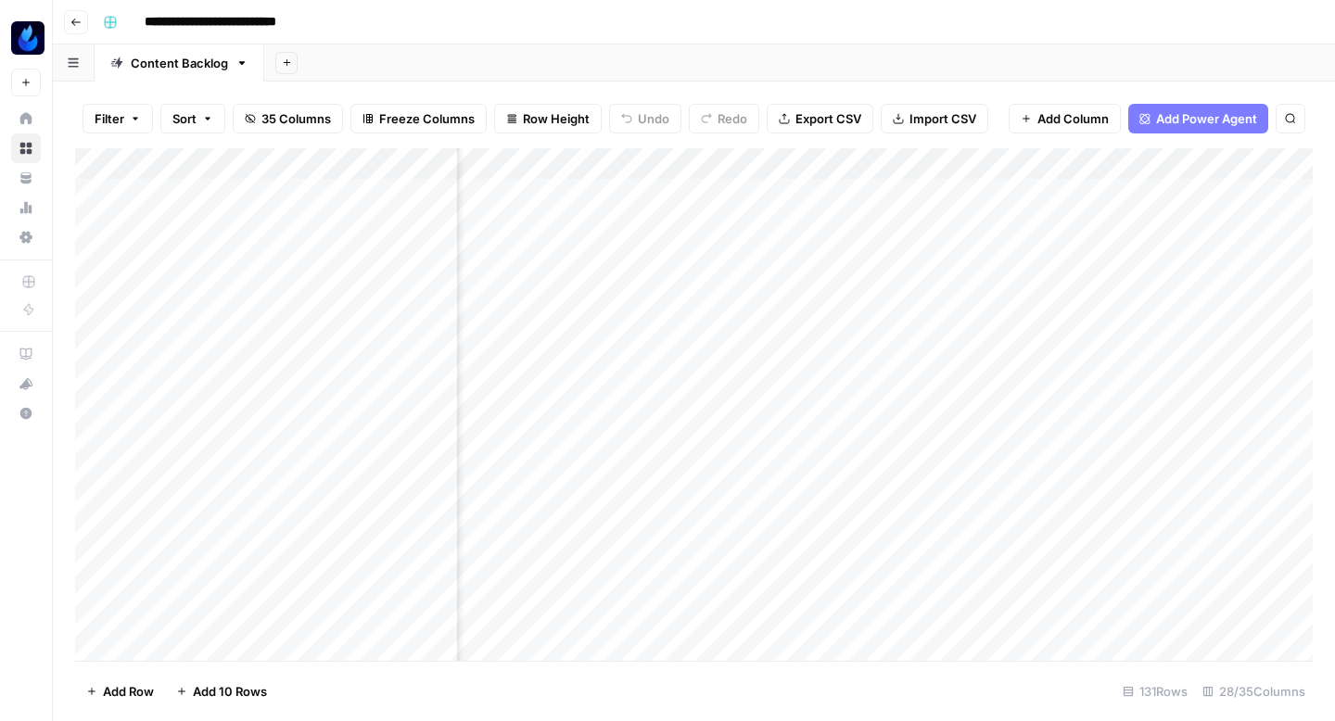
scroll to position [0, 2800]
click at [1210, 385] on div "Add Column" at bounding box center [694, 404] width 1238 height 513
click at [1210, 481] on div "Add Column" at bounding box center [694, 404] width 1238 height 513
click at [1209, 534] on div "Add Column" at bounding box center [694, 404] width 1238 height 513
click at [598, 236] on div "Add Column" at bounding box center [694, 404] width 1238 height 513
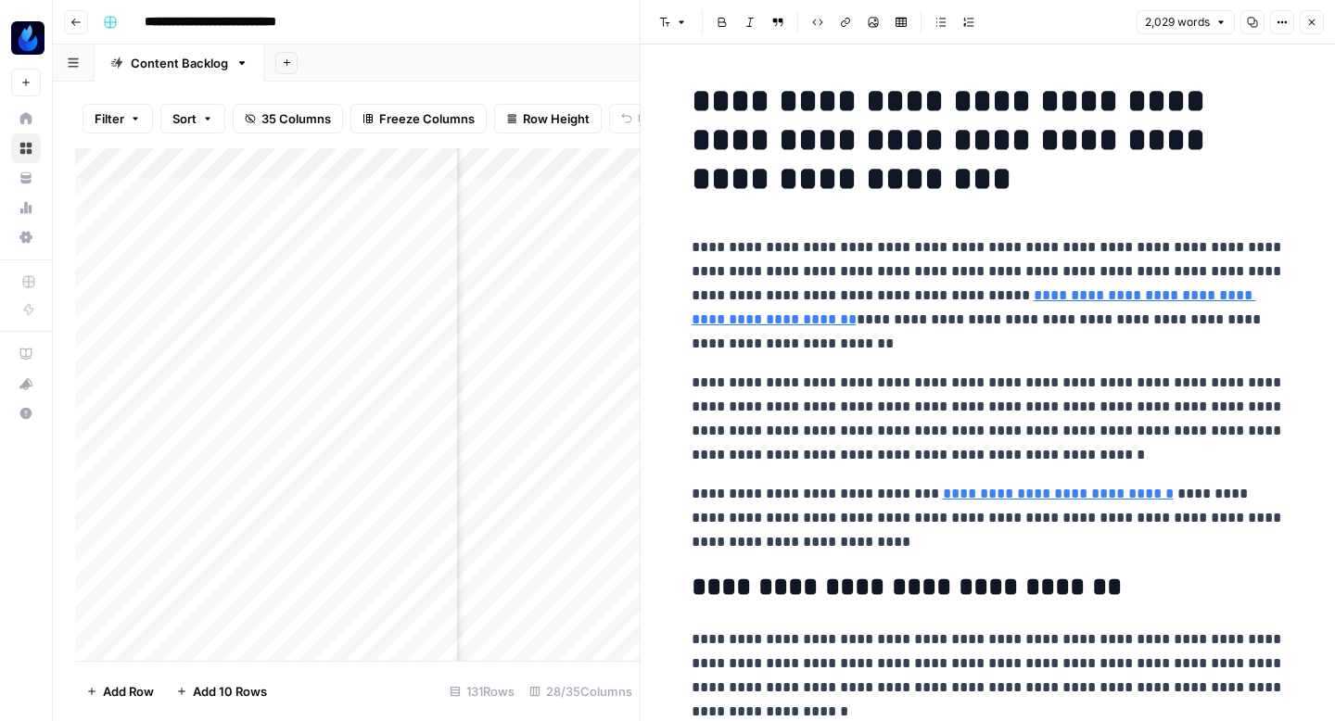
click at [1249, 29] on button "Copy" at bounding box center [1252, 22] width 24 height 24
click at [1316, 18] on icon "button" at bounding box center [1311, 22] width 11 height 11
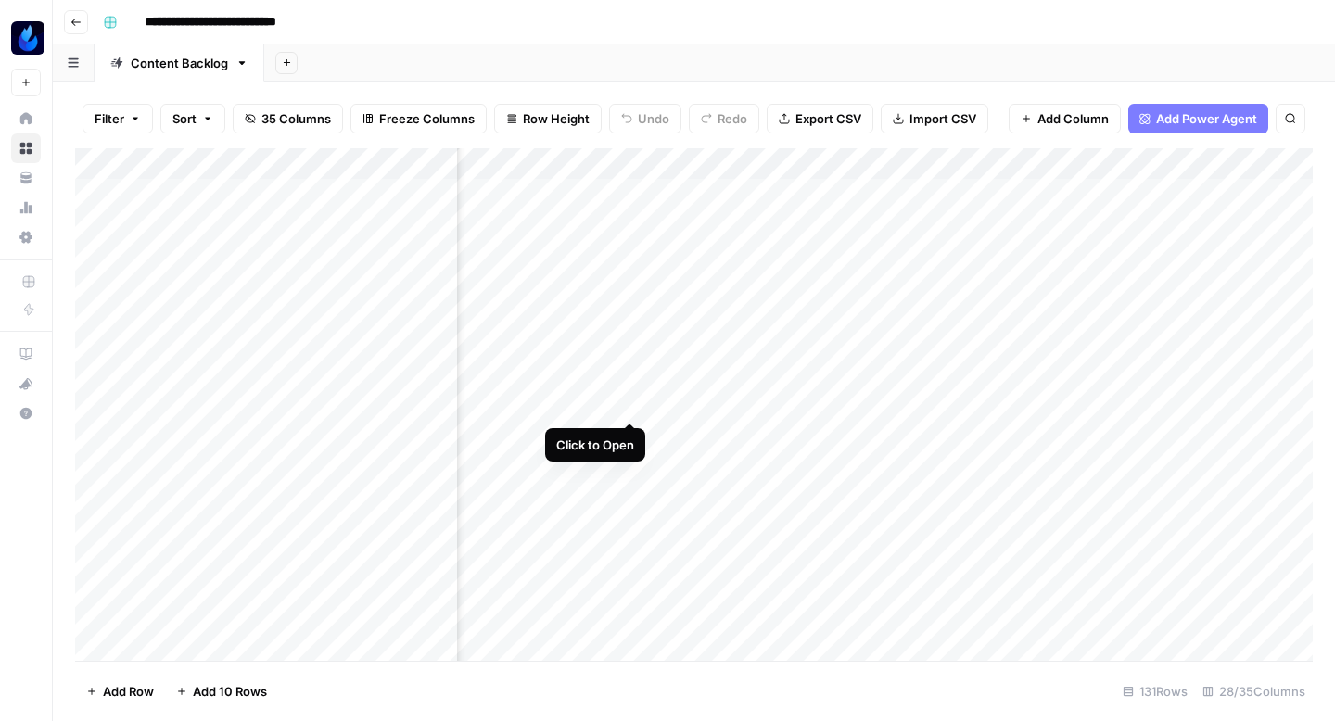
click at [626, 382] on div "Add Column" at bounding box center [694, 404] width 1238 height 513
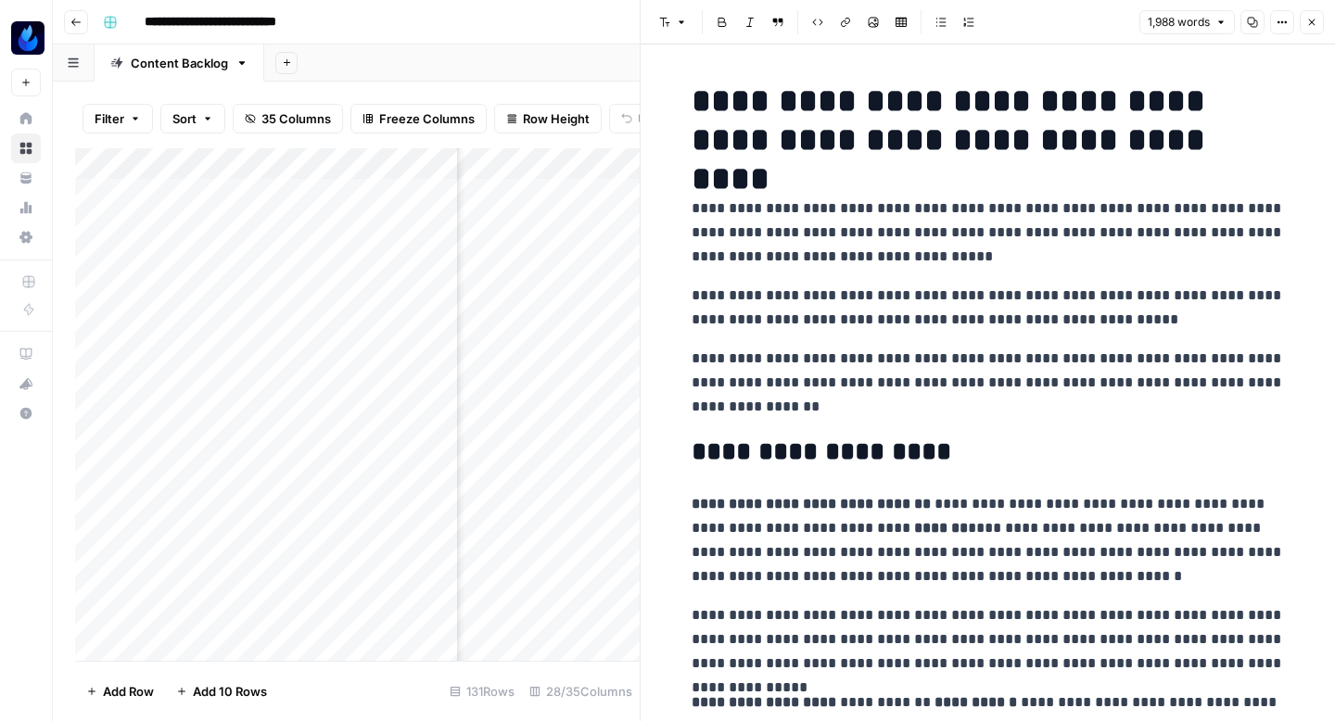
click at [1249, 19] on icon "button" at bounding box center [1252, 22] width 11 height 11
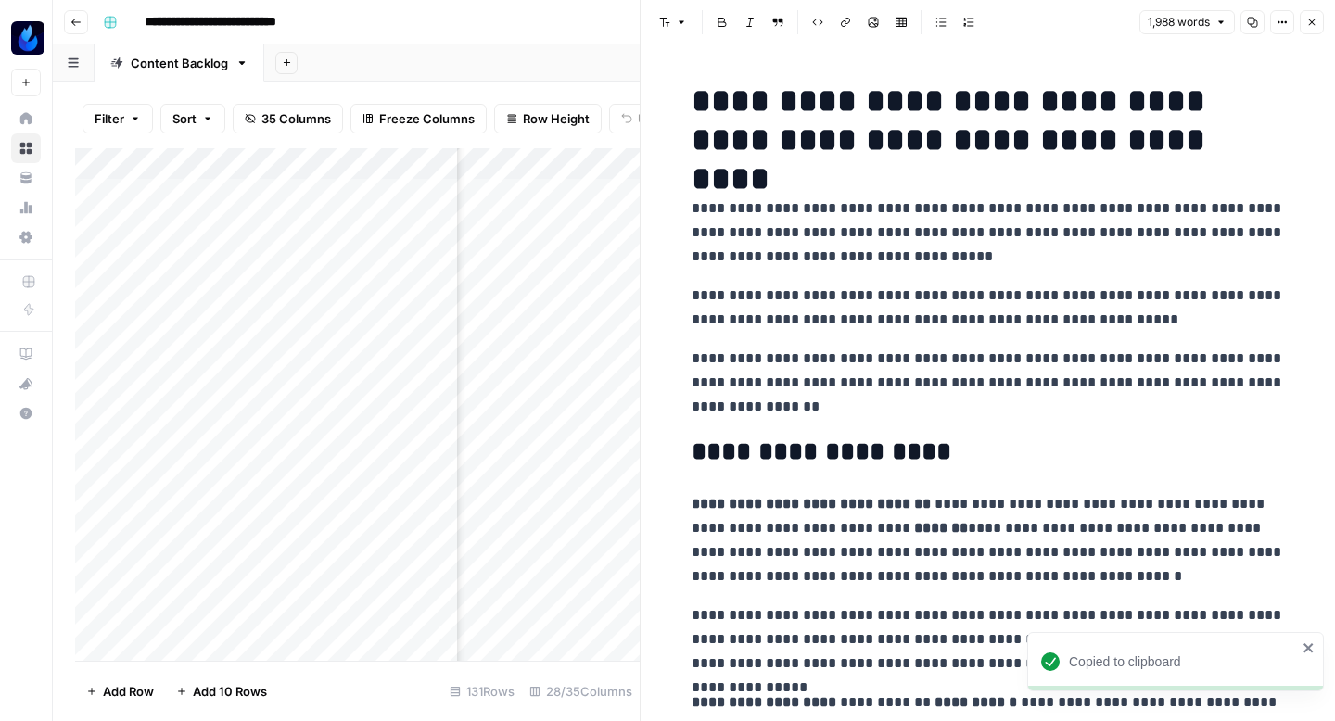
click at [1316, 14] on button "Close" at bounding box center [1312, 22] width 24 height 24
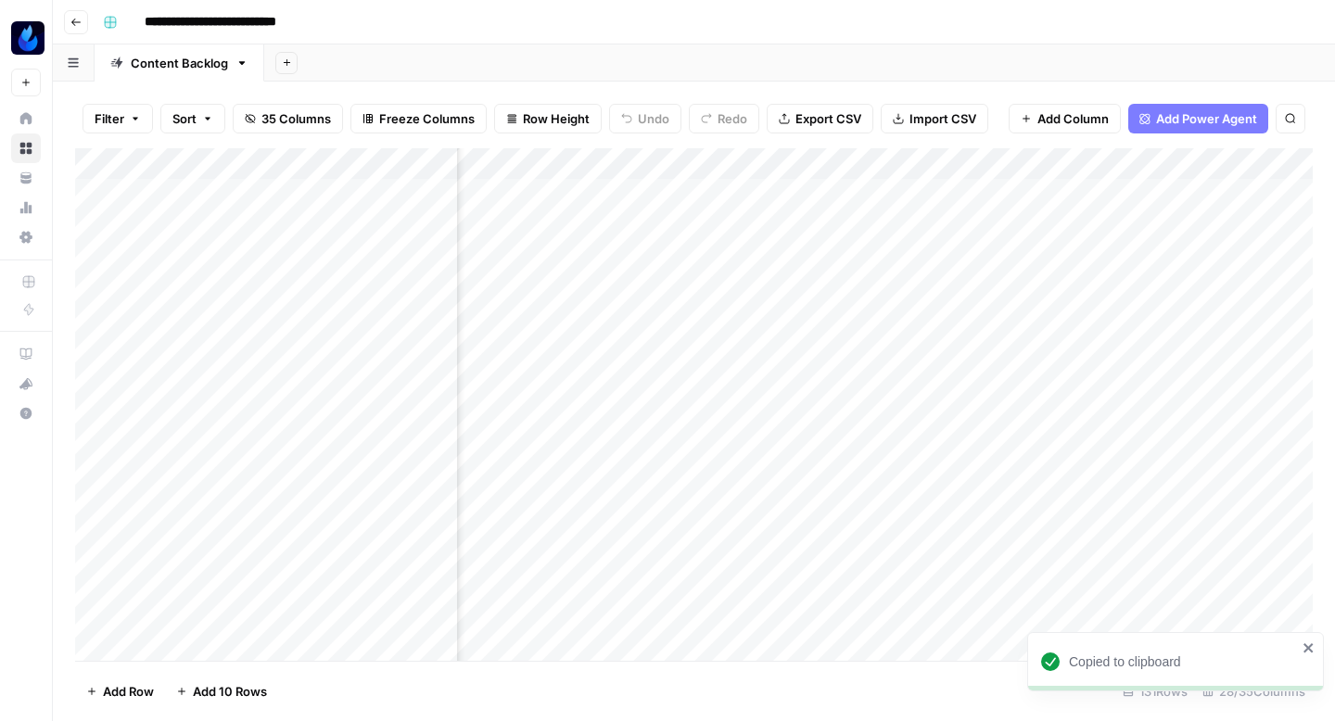
scroll to position [0, 2843]
click at [1163, 577] on div "Add Column" at bounding box center [694, 404] width 1238 height 513
click at [790, 384] on div "Add Column" at bounding box center [694, 404] width 1238 height 513
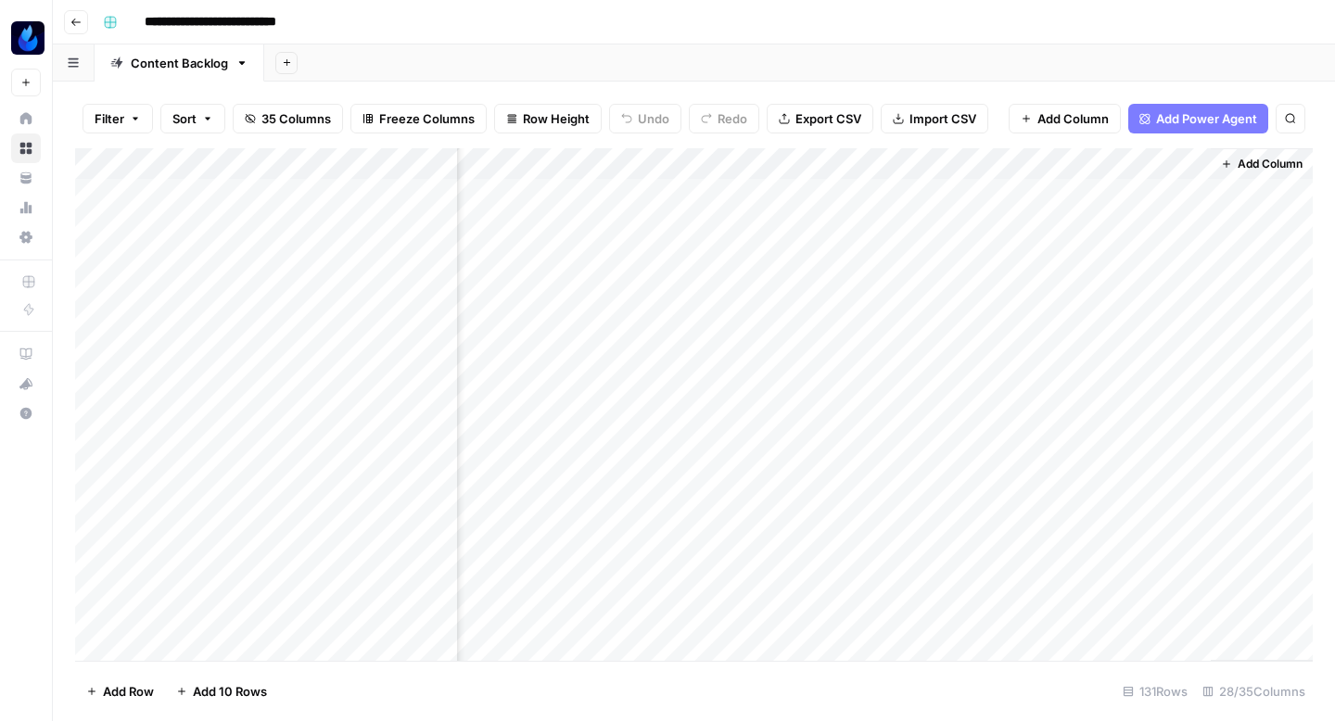
click at [920, 200] on div "Add Column" at bounding box center [694, 404] width 1238 height 513
click at [650, 203] on div "Add Column" at bounding box center [694, 404] width 1238 height 513
type input "**********"
click at [835, 193] on div "Add Column" at bounding box center [694, 404] width 1238 height 513
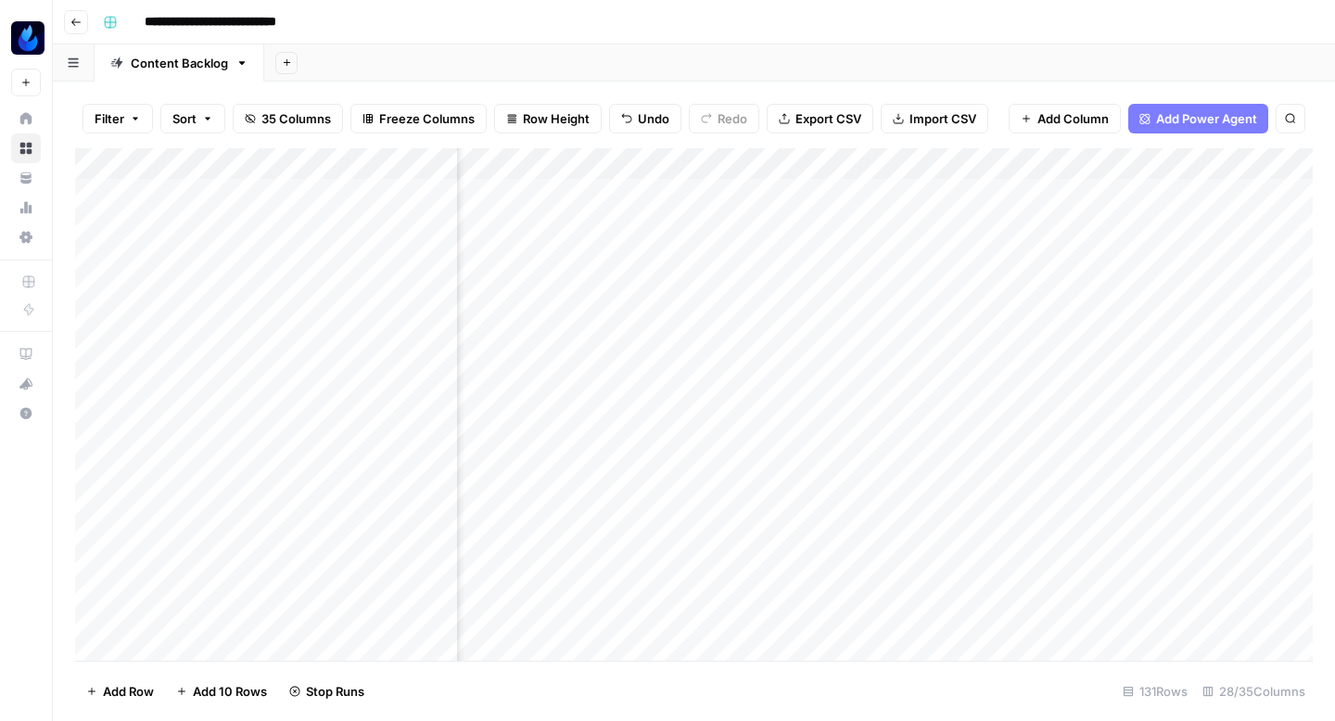
scroll to position [0, 3261]
click at [794, 189] on div "Add Column" at bounding box center [694, 404] width 1238 height 513
click at [587, 193] on div "Add Column" at bounding box center [694, 404] width 1238 height 513
click at [667, 191] on div "Add Column" at bounding box center [694, 404] width 1238 height 513
click at [593, 283] on div "Add Column" at bounding box center [694, 404] width 1238 height 513
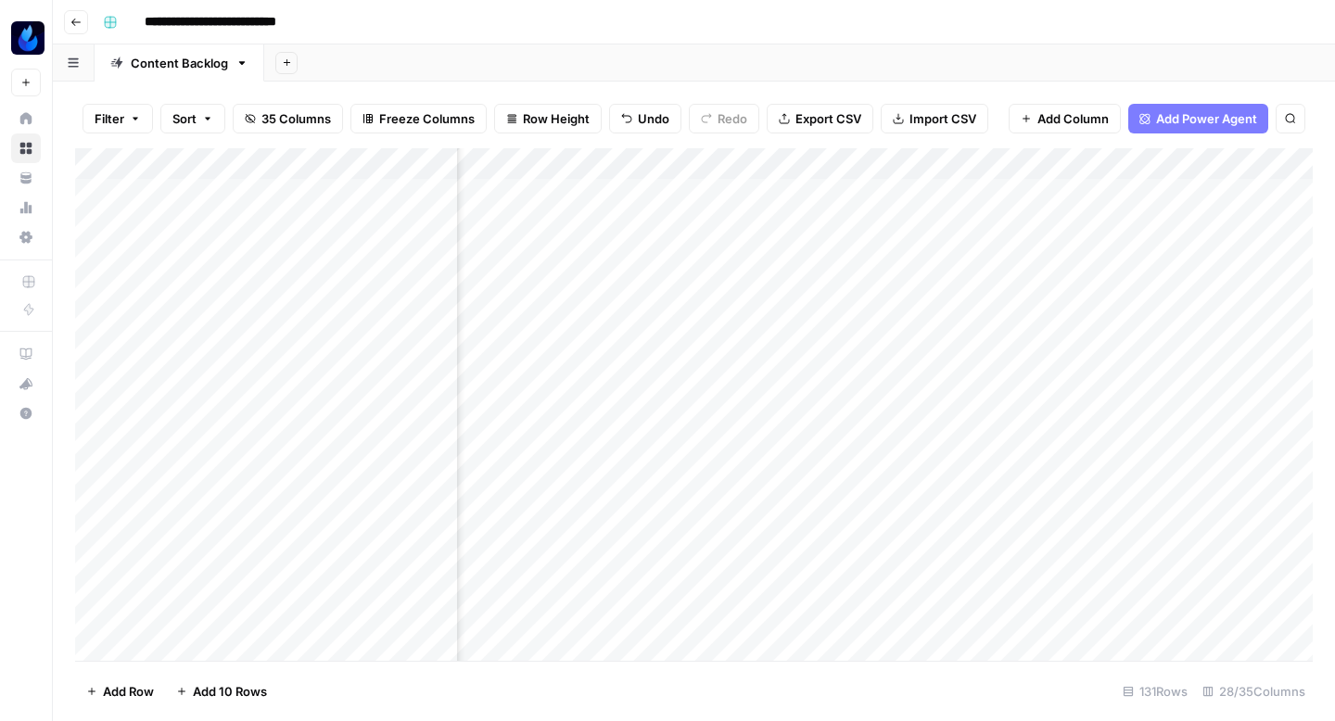
scroll to position [0, 2965]
click at [534, 205] on div "Add Column" at bounding box center [694, 404] width 1238 height 513
type textarea "*"
type textarea "**********"
click at [735, 191] on div "Add Column" at bounding box center [694, 404] width 1238 height 513
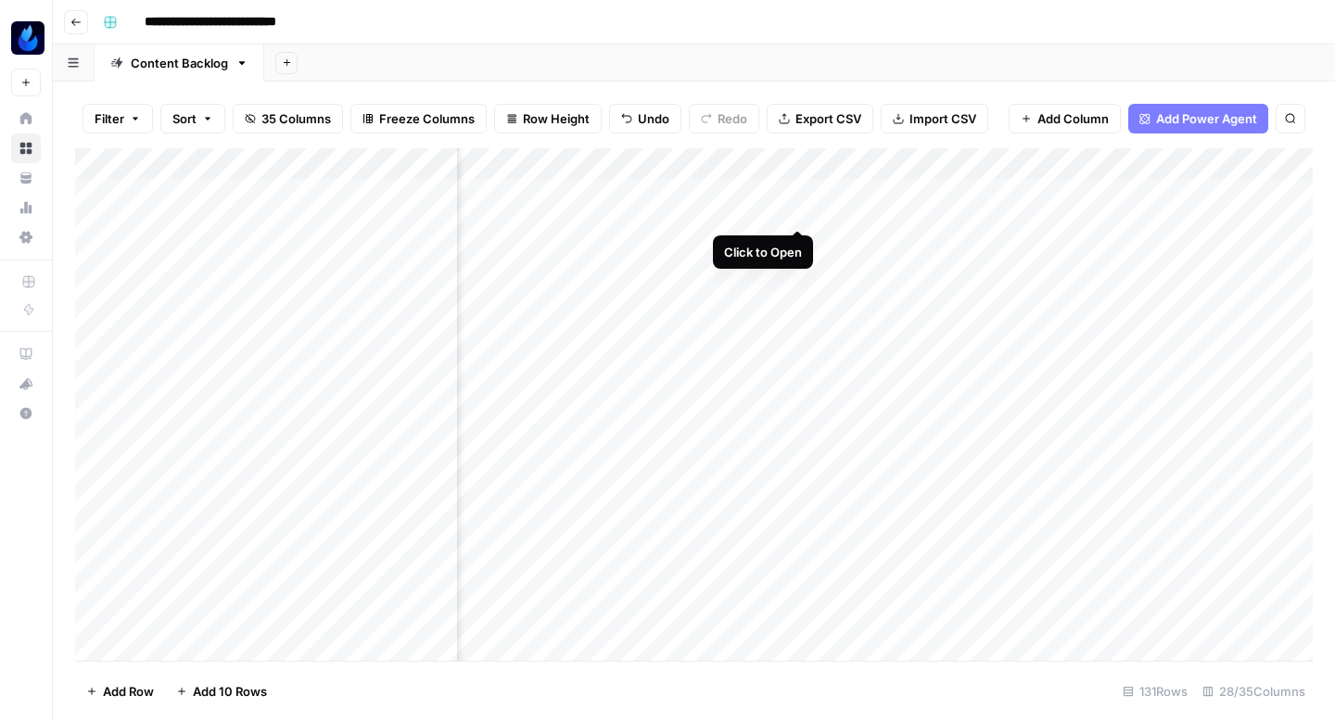
click at [796, 188] on div "Add Column" at bounding box center [694, 404] width 1238 height 513
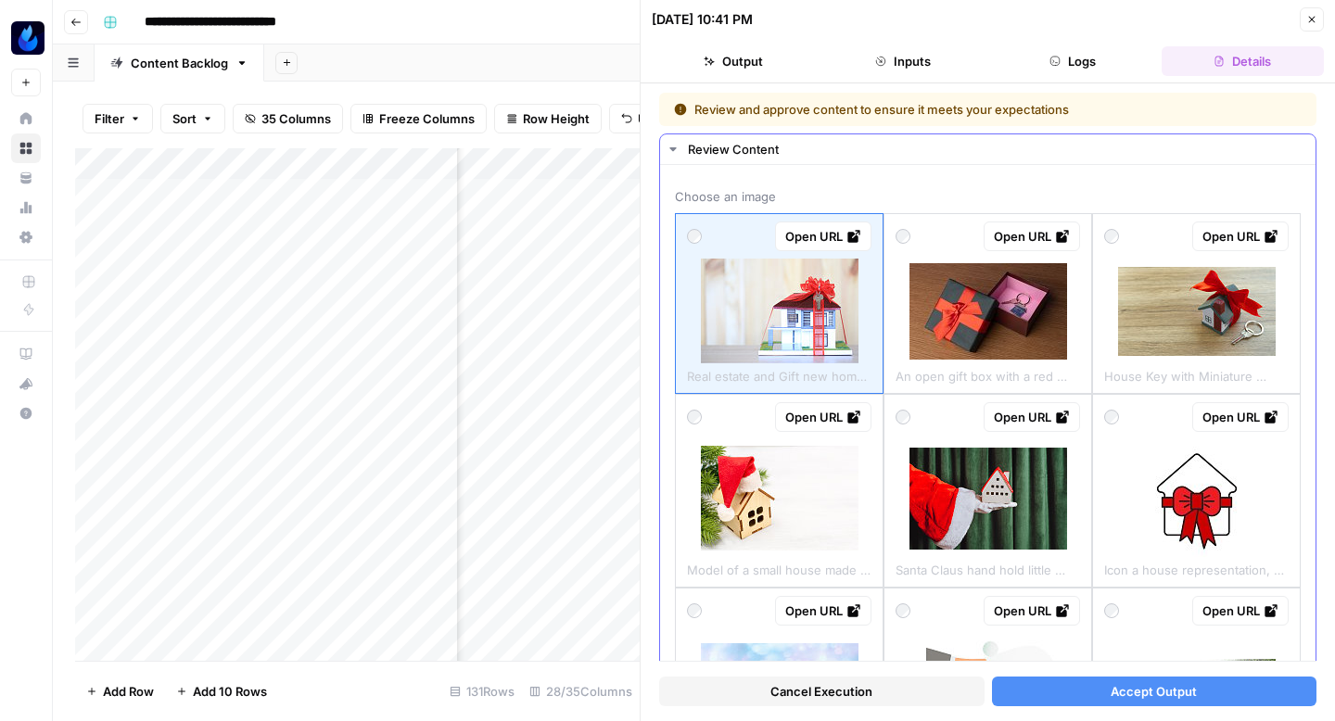
click at [1239, 288] on img at bounding box center [1197, 311] width 158 height 89
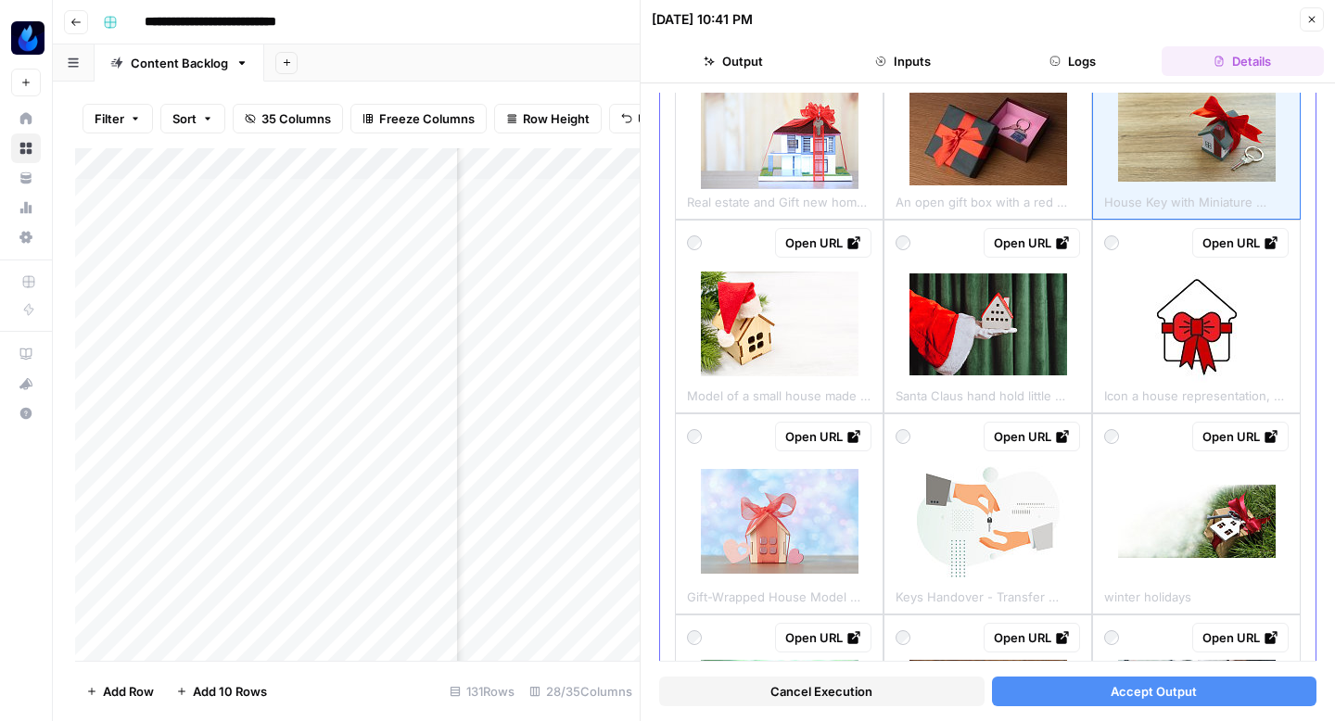
scroll to position [301, 0]
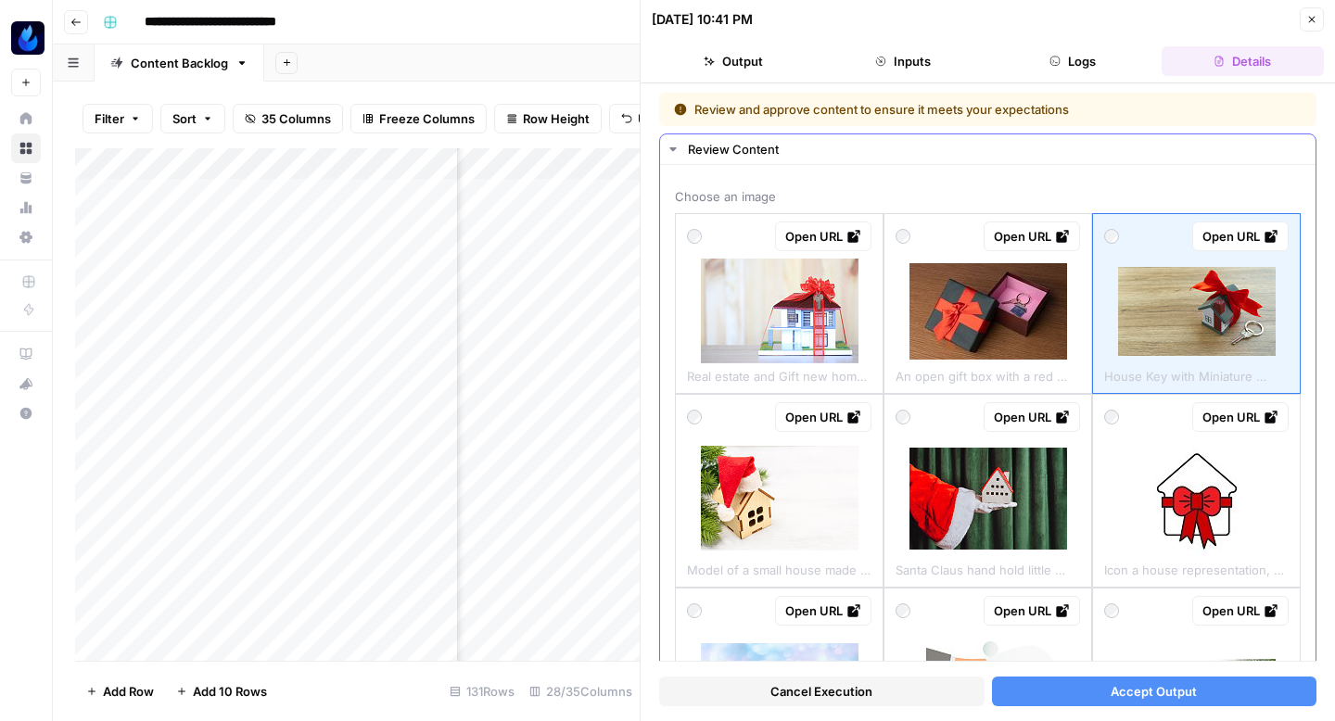
scroll to position [301, 0]
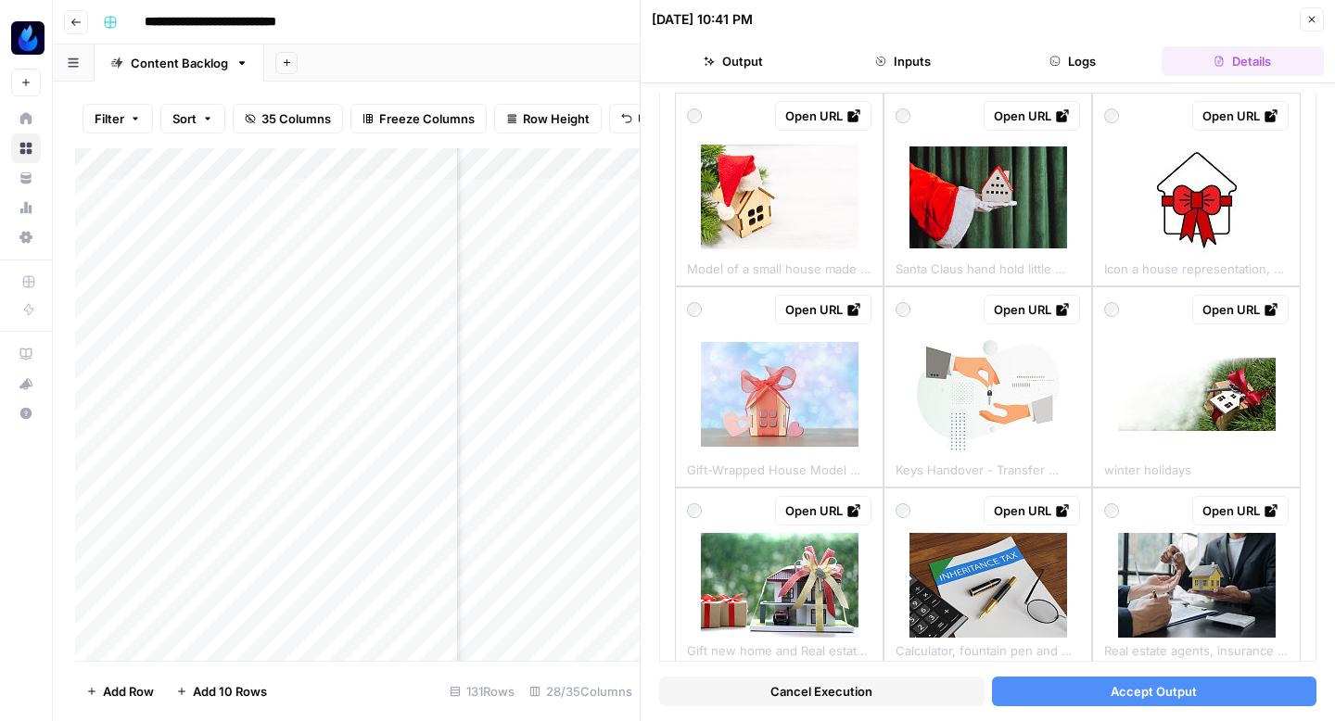
click at [1174, 685] on span "Accept Output" at bounding box center [1154, 691] width 86 height 19
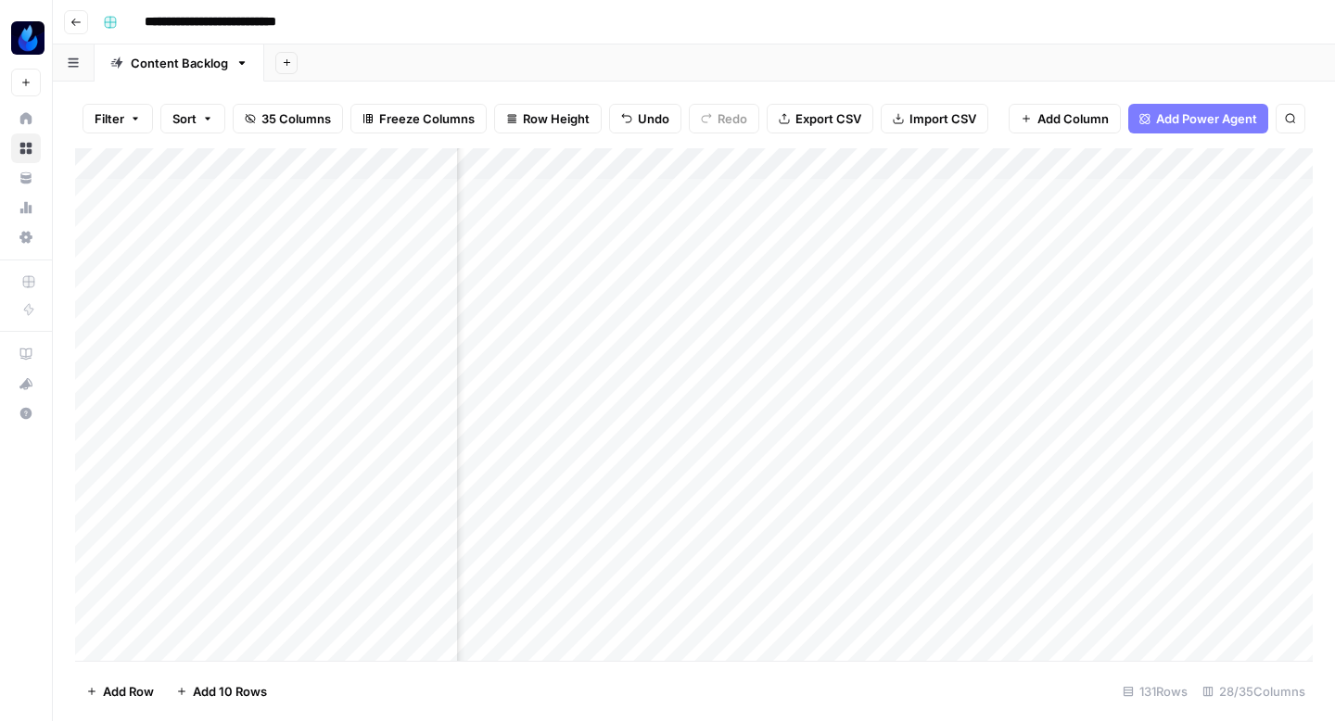
scroll to position [0, 3127]
click at [804, 190] on div "Add Column" at bounding box center [694, 404] width 1238 height 513
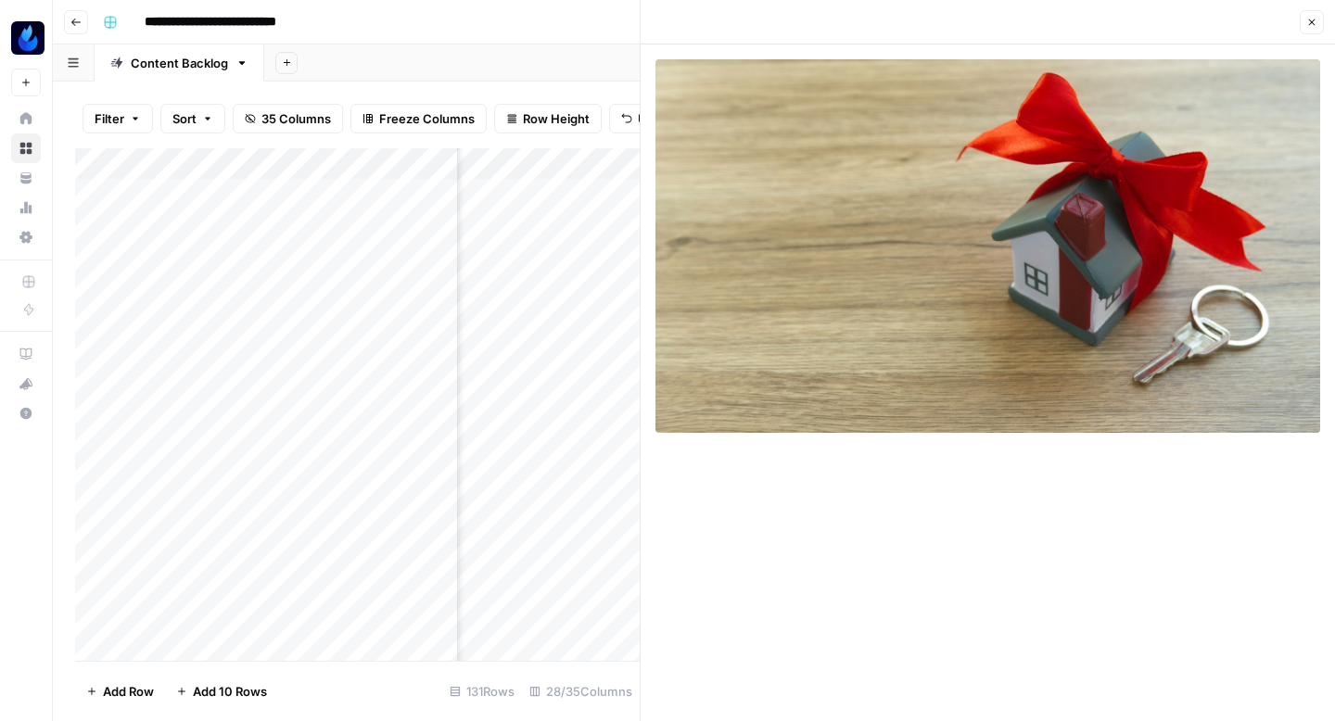
click at [668, 254] on img at bounding box center [987, 246] width 665 height 374
click at [665, 254] on img at bounding box center [987, 246] width 665 height 374
click at [631, 223] on div at bounding box center [640, 360] width 19 height 721
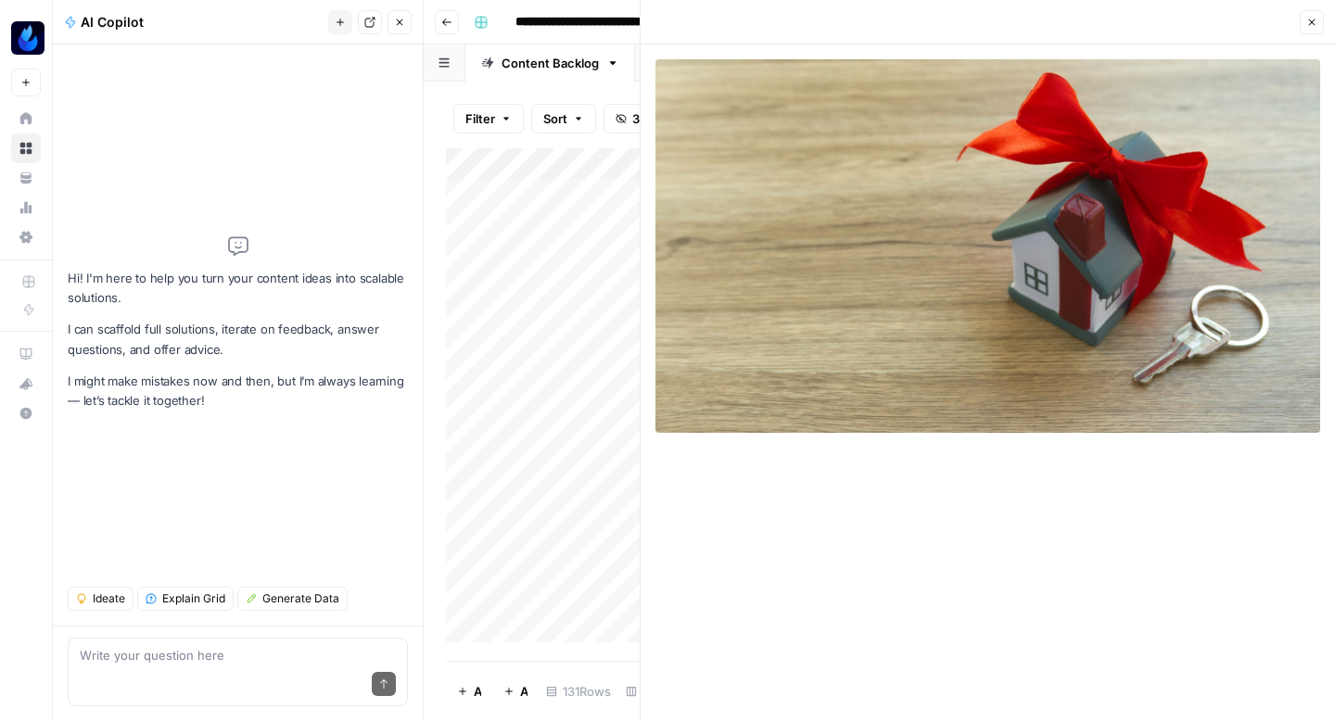
click at [1313, 21] on icon "button" at bounding box center [1311, 22] width 11 height 11
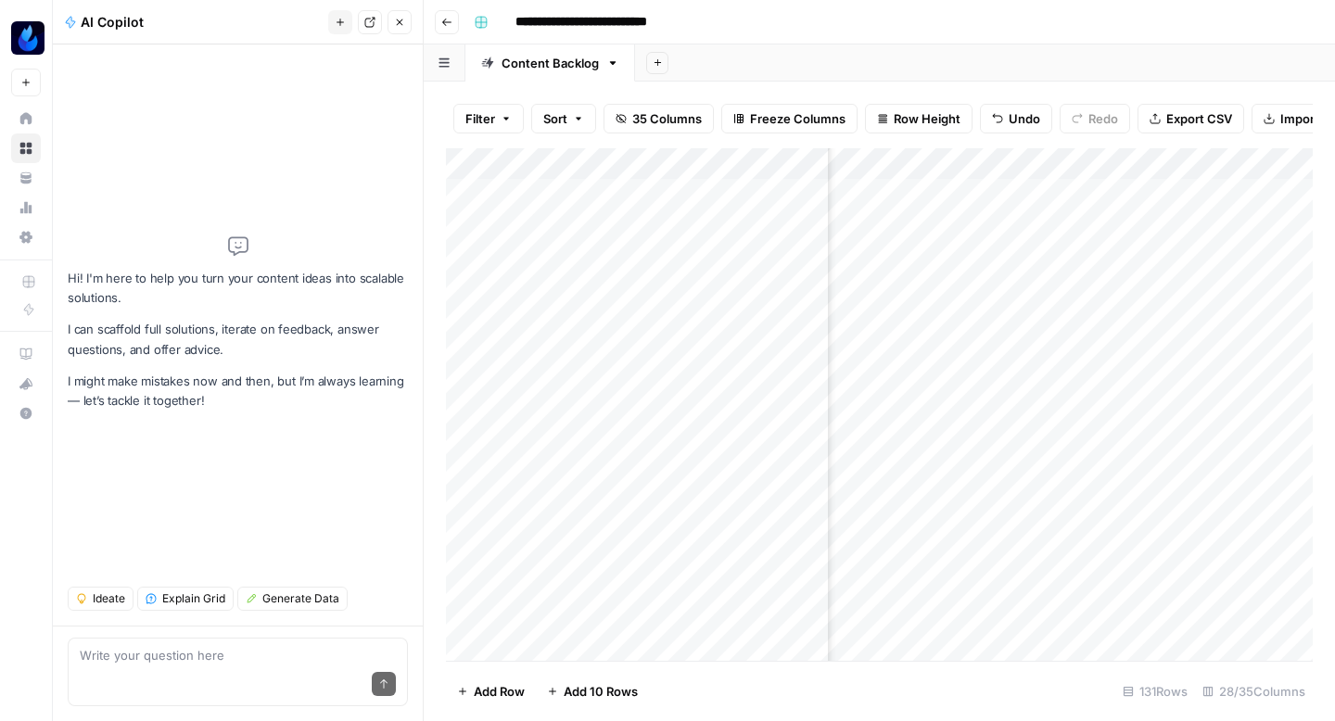
click at [408, 26] on button "Close" at bounding box center [400, 22] width 24 height 24
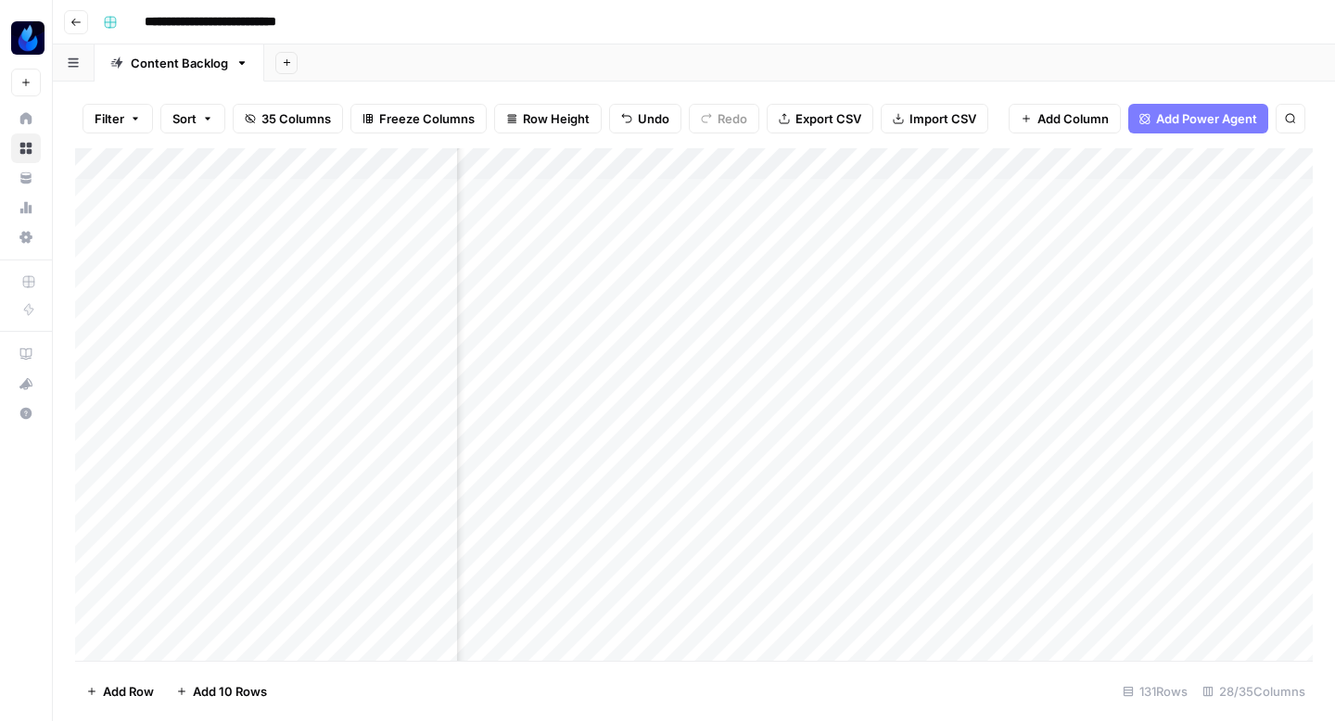
scroll to position [0, 2705]
click at [722, 379] on div "Add Column" at bounding box center [694, 404] width 1238 height 513
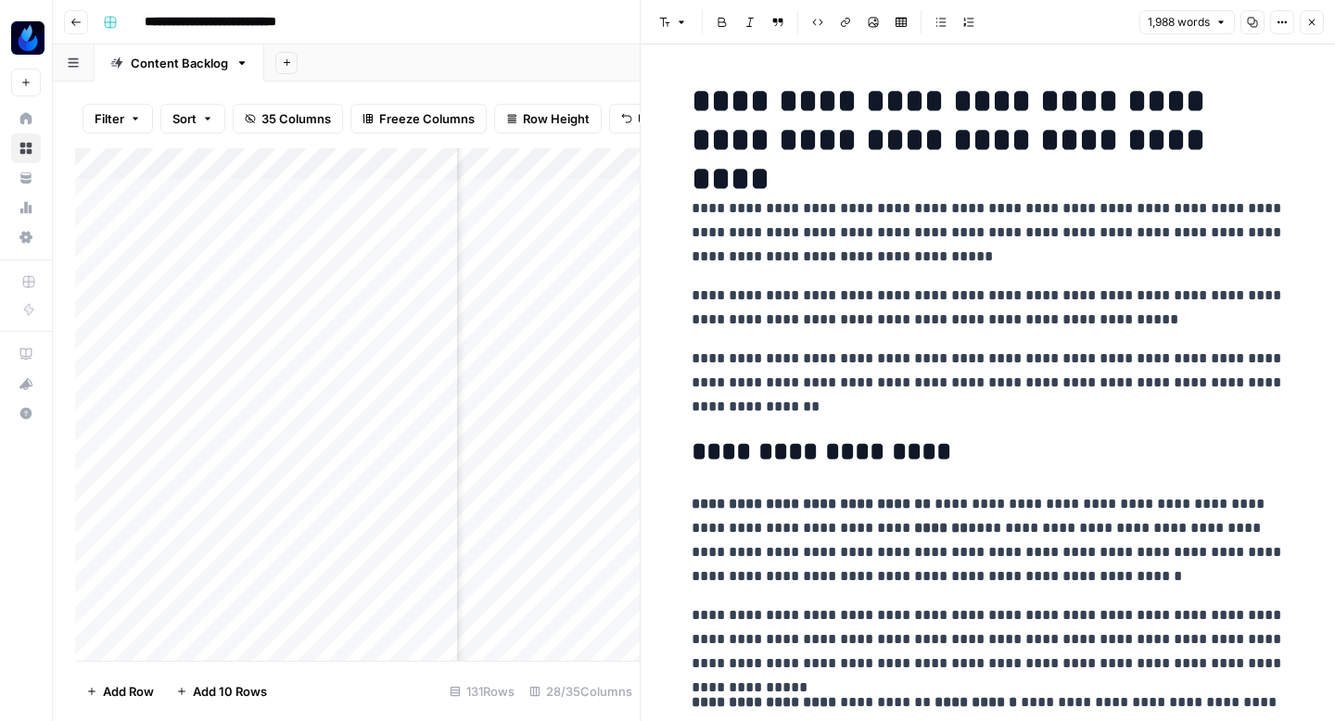
click at [1249, 32] on button "Copy" at bounding box center [1252, 22] width 24 height 24
